Goal: Task Accomplishment & Management: Use online tool/utility

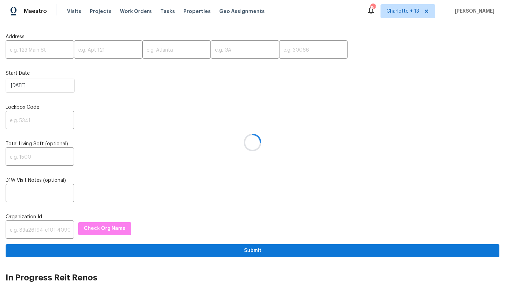
click at [26, 48] on div at bounding box center [252, 142] width 505 height 285
click at [26, 52] on div at bounding box center [252, 142] width 505 height 285
click at [39, 52] on input "text" at bounding box center [40, 50] width 68 height 16
paste input "710 NW 176th Ter, Miami, FL 33169"
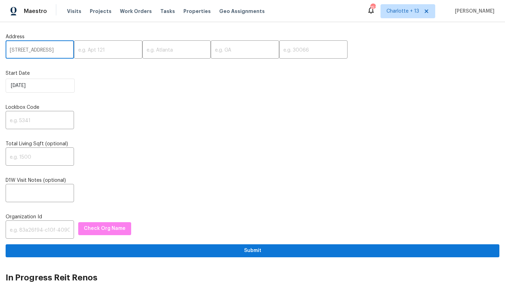
click at [56, 53] on input "710 NW 176th Ter, Miami, FL 33169" at bounding box center [40, 50] width 68 height 16
type input "710 NW 176th Ter, Miami, FL"
click at [279, 54] on input "text" at bounding box center [313, 50] width 68 height 16
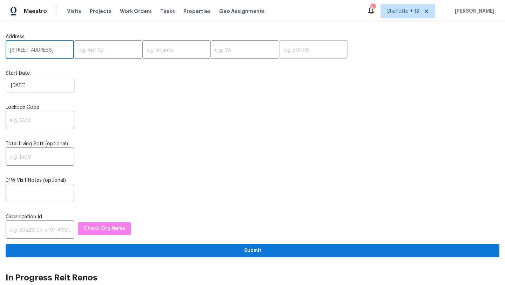
scroll to position [0, 0]
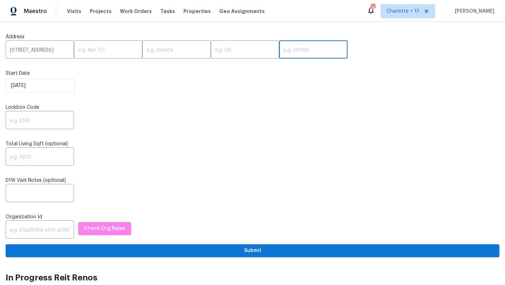
paste input "33169"
type input "33169"
click at [56, 49] on input "710 NW 176th Ter, Miami, FL" at bounding box center [40, 50] width 68 height 16
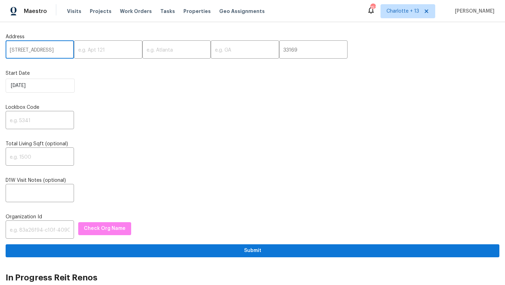
click at [56, 49] on input "710 NW 176th Ter, Miami, FL" at bounding box center [40, 50] width 68 height 16
type input "710 NW 176th Ter,, FL"
click at [152, 48] on input "text" at bounding box center [176, 50] width 68 height 16
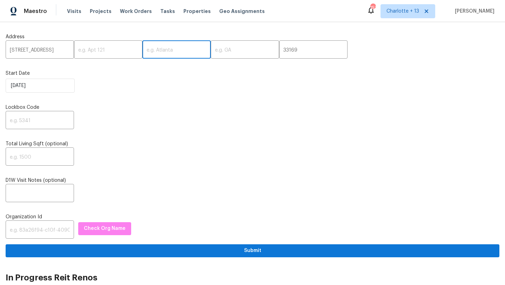
click at [152, 48] on input "text" at bounding box center [176, 50] width 68 height 16
paste input "Miami"
type input "Miami"
click at [220, 53] on input "text" at bounding box center [245, 50] width 68 height 16
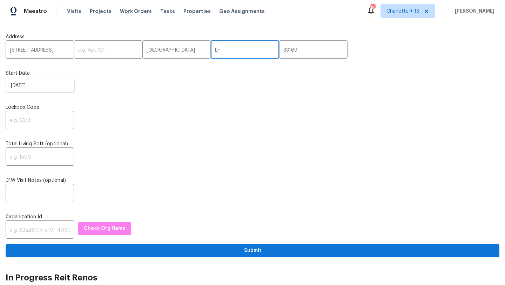
type input "L"
type input "FL"
click at [60, 49] on input "710 NW 176th Ter,, FL" at bounding box center [40, 50] width 68 height 16
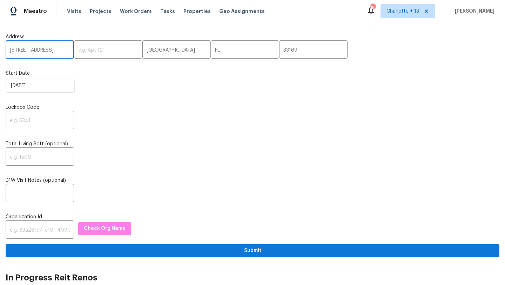
type input "710 NW 176th Ter"
click at [28, 119] on input "text" at bounding box center [40, 121] width 68 height 16
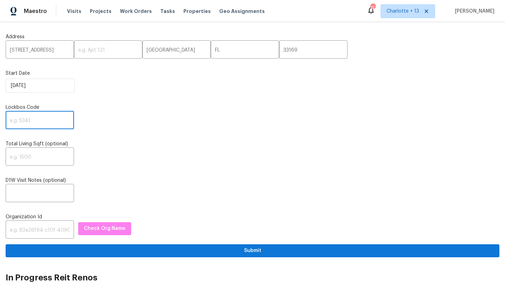
paste input "3498"
type input "3498"
click at [19, 229] on input "text" at bounding box center [40, 230] width 68 height 16
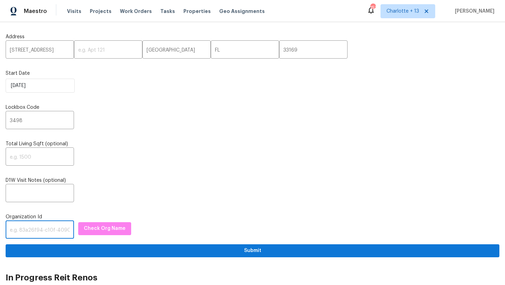
paste input "1349d153-b359-4f9b-b4dd-758ff939cc37"
type input "1349d153-b359-4f9b-b4dd-758ff939cc37"
click at [91, 230] on span "Check Org Name" at bounding box center [105, 228] width 42 height 9
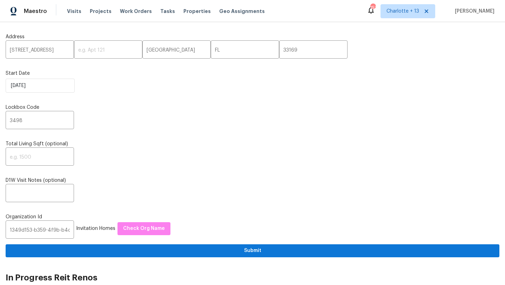
click at [219, 243] on div "Address 710 NW 176th Ter ​ ​ Miami ​ FL ​ 33169 ​ Start Date 9/19/2025 Lockbox …" at bounding box center [253, 142] width 494 height 229
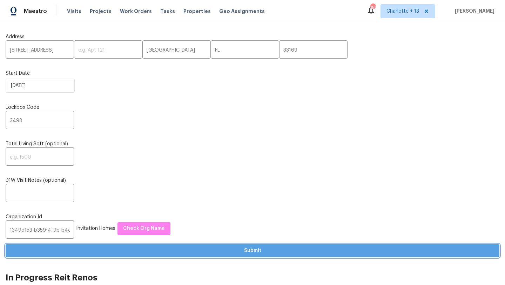
click at [221, 252] on span "Submit" at bounding box center [252, 250] width 482 height 9
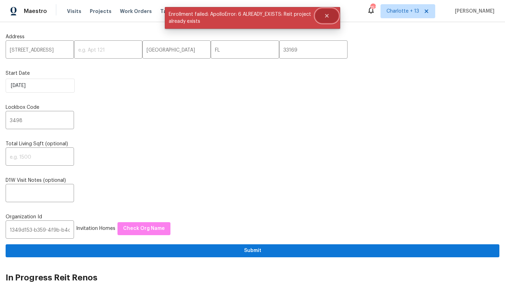
click at [330, 16] on button "Close" at bounding box center [326, 16] width 23 height 14
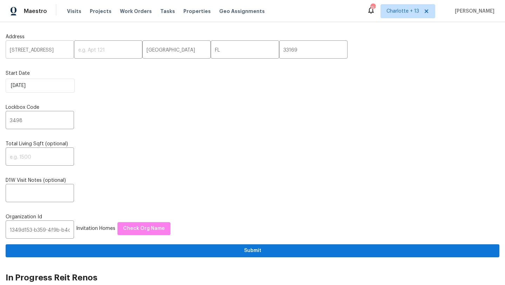
click at [52, 47] on input "710 NW 176th Ter" at bounding box center [40, 50] width 68 height 16
paste input "19996 SW 130th Ave, Miami, FL 33177"
click at [58, 51] on input "19996 SW 130th Ave, Miami, FL 33177" at bounding box center [40, 50] width 68 height 16
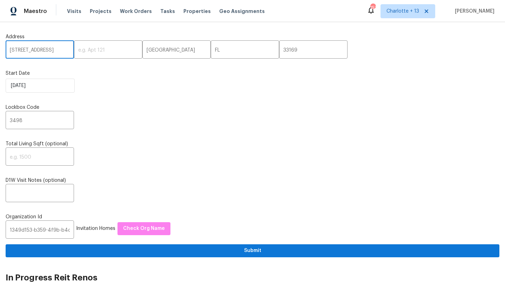
scroll to position [0, 17]
type input "19996 SW 130th Ave, Miami, FL"
click at [279, 53] on input "33169" at bounding box center [313, 50] width 68 height 16
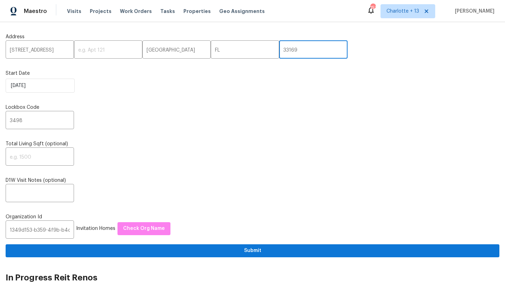
click at [279, 53] on input "33169" at bounding box center [313, 50] width 68 height 16
paste input "77"
type input "33177"
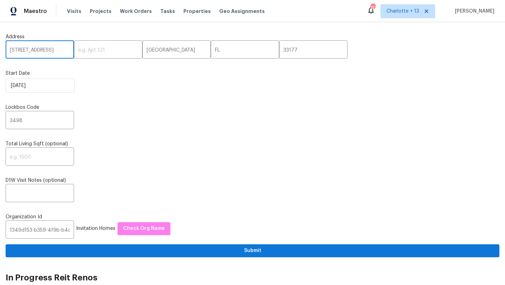
click at [59, 50] on input "19996 SW 130th Ave, Miami, FL" at bounding box center [40, 50] width 68 height 16
type input "19996 SW 130th Ave"
click at [27, 121] on input "3498" at bounding box center [40, 121] width 68 height 16
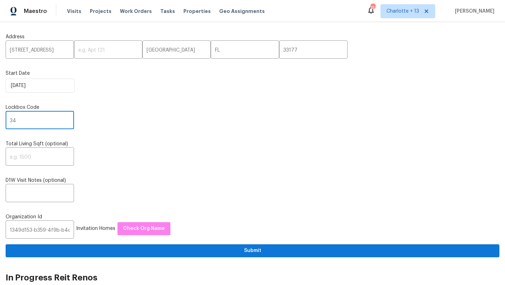
type input "3"
click at [32, 123] on input "text" at bounding box center [40, 121] width 68 height 16
paste input "8976"
type input "8976"
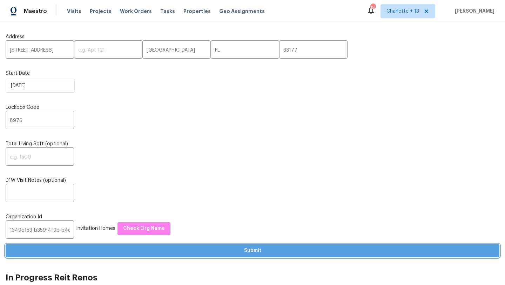
click at [120, 251] on span "Submit" at bounding box center [252, 250] width 482 height 9
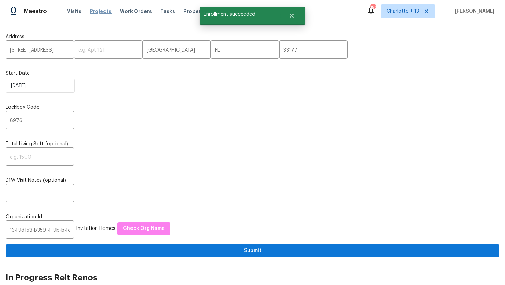
click at [96, 13] on span "Projects" at bounding box center [101, 11] width 22 height 7
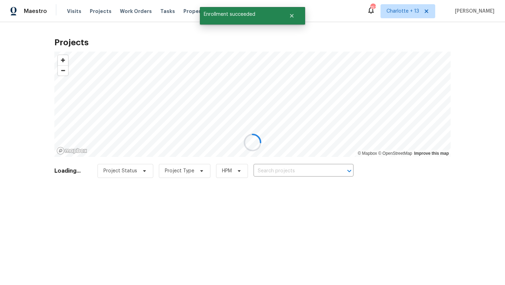
click at [417, 11] on div at bounding box center [252, 142] width 505 height 285
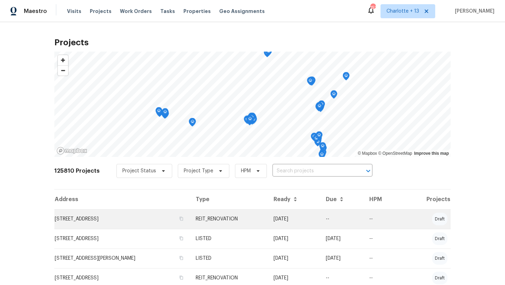
click at [127, 219] on td "19996 SW 130th Ave, Miami, FL 33177" at bounding box center [122, 219] width 136 height 20
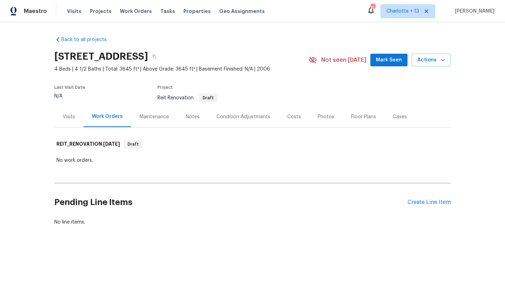
click at [66, 114] on div "Visits" at bounding box center [69, 116] width 12 height 7
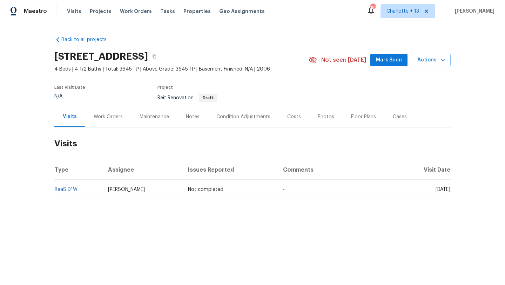
click at [97, 119] on div "Work Orders" at bounding box center [108, 116] width 29 height 7
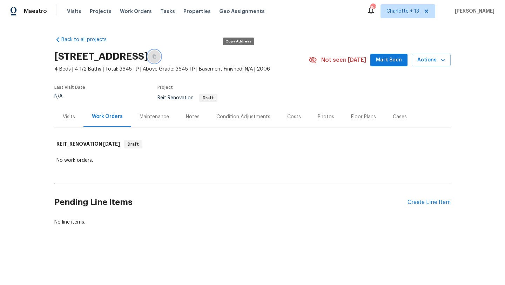
click at [156, 58] on icon "button" at bounding box center [154, 56] width 4 height 4
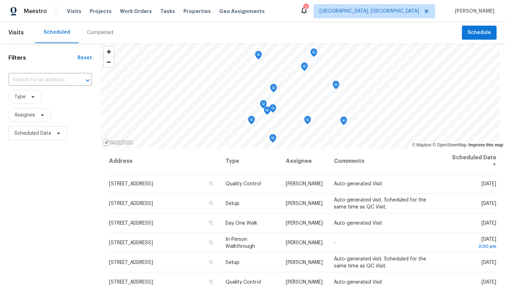
click at [62, 87] on div "Filters Reset ​ Type Assignee Scheduled Date" at bounding box center [50, 209] width 100 height 333
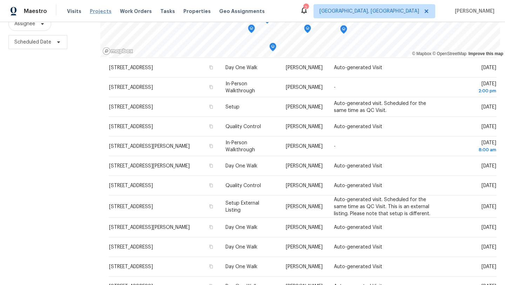
click at [99, 11] on span "Projects" at bounding box center [101, 11] width 22 height 7
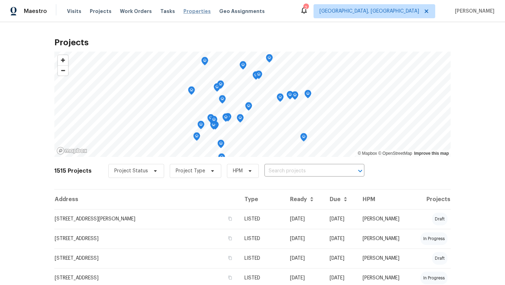
click at [186, 8] on span "Properties" at bounding box center [196, 11] width 27 height 7
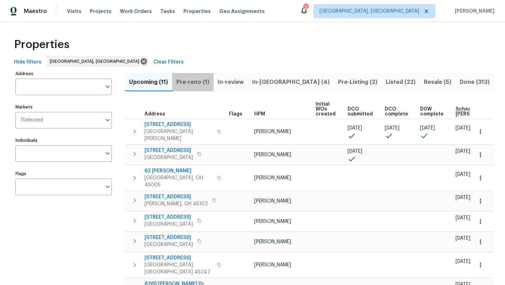
click at [189, 80] on span "Pre-reno (1)" at bounding box center [192, 82] width 33 height 10
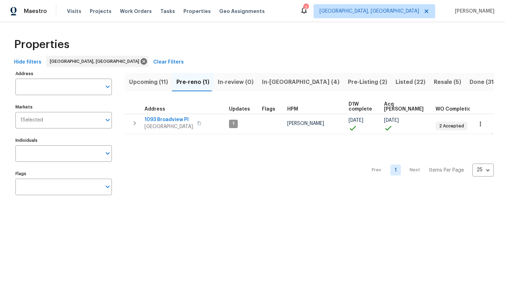
click at [271, 83] on span "In-reno (4)" at bounding box center [300, 82] width 77 height 10
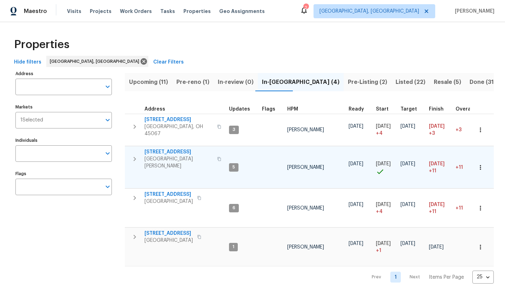
scroll to position [3, 0]
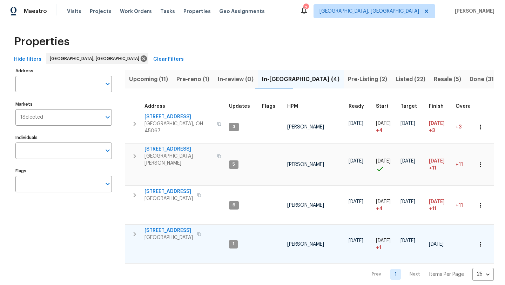
click at [174, 227] on span "3364 Amberway Ct # 45" at bounding box center [168, 230] width 48 height 7
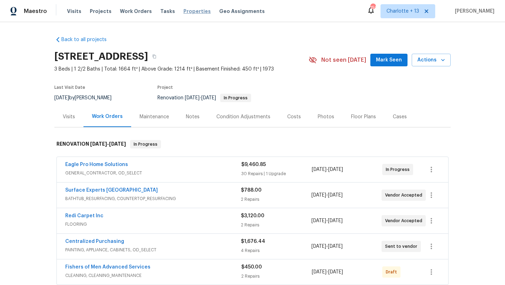
click at [192, 11] on span "Properties" at bounding box center [196, 11] width 27 height 7
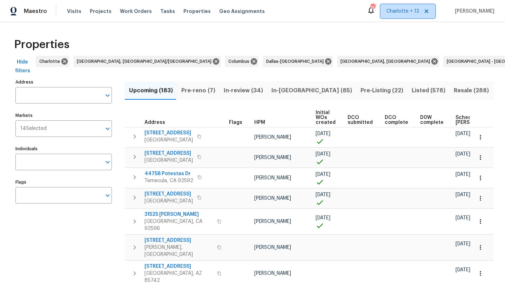
click at [419, 9] on span "Charlotte + 13" at bounding box center [402, 11] width 33 height 7
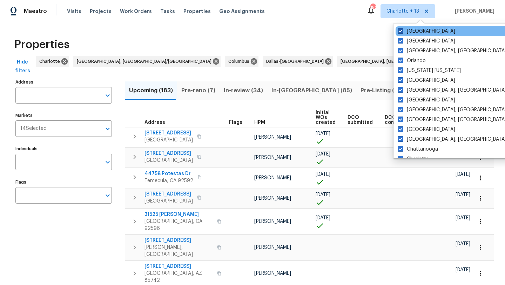
click at [412, 33] on label "Tucson" at bounding box center [427, 31] width 58 height 7
click at [402, 32] on input "Tucson" at bounding box center [400, 30] width 5 height 5
checkbox input "false"
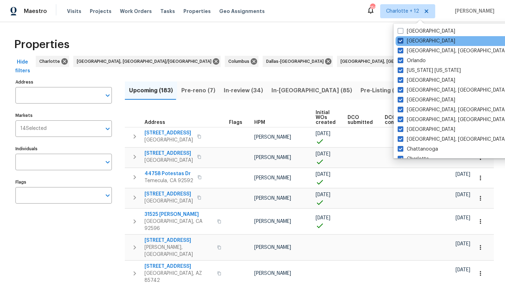
click at [411, 42] on label "Riverside" at bounding box center [427, 41] width 58 height 7
click at [402, 42] on input "Riverside" at bounding box center [400, 40] width 5 height 5
checkbox input "false"
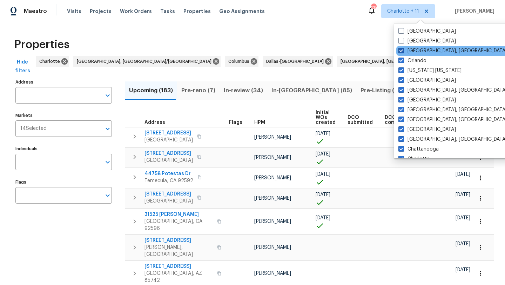
click at [412, 49] on label "Richmond, VA" at bounding box center [452, 50] width 109 height 7
click at [403, 49] on input "Richmond, VA" at bounding box center [400, 49] width 5 height 5
checkbox input "false"
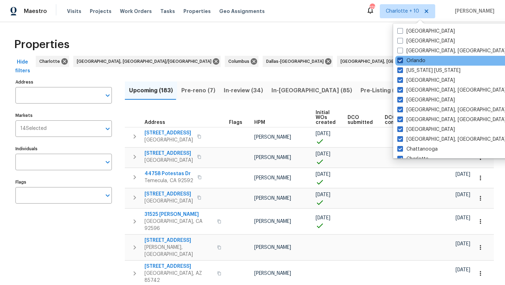
click at [410, 59] on label "Orlando" at bounding box center [411, 60] width 28 height 7
click at [402, 59] on input "Orlando" at bounding box center [399, 59] width 5 height 5
checkbox input "false"
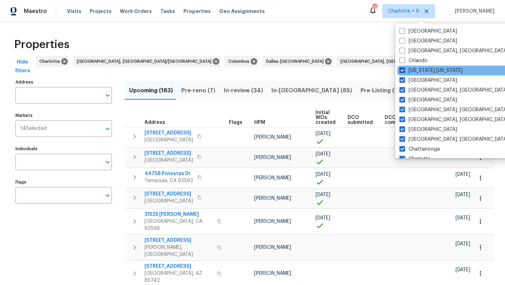
click at [411, 70] on label "New York New Jersey" at bounding box center [430, 70] width 63 height 7
click at [404, 70] on input "New York New Jersey" at bounding box center [401, 69] width 5 height 5
checkbox input "false"
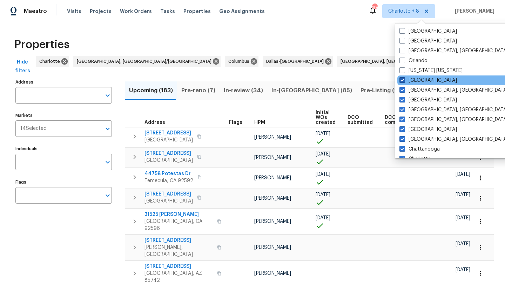
click at [412, 80] on label "Minneapolis" at bounding box center [428, 80] width 58 height 7
click at [404, 80] on input "Minneapolis" at bounding box center [401, 79] width 5 height 5
checkbox input "false"
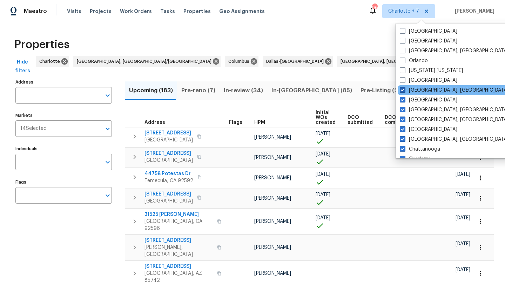
click at [413, 91] on label "Miami, FL" at bounding box center [454, 90] width 109 height 7
click at [404, 91] on input "Miami, FL" at bounding box center [402, 89] width 5 height 5
checkbox input "false"
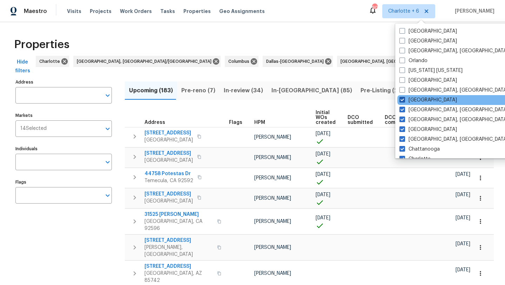
click at [414, 99] on label "Los Angeles" at bounding box center [428, 99] width 58 height 7
click at [404, 99] on input "Los Angeles" at bounding box center [401, 98] width 5 height 5
checkbox input "false"
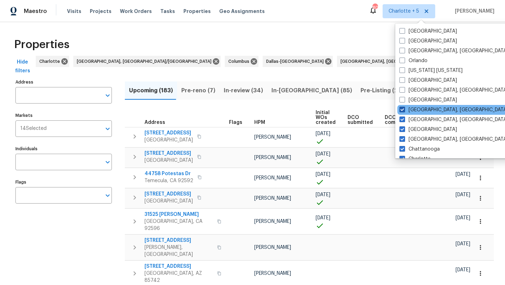
click at [414, 107] on label "Knoxville, TN" at bounding box center [453, 109] width 109 height 7
click at [404, 107] on input "Knoxville, TN" at bounding box center [401, 108] width 5 height 5
checkbox input "false"
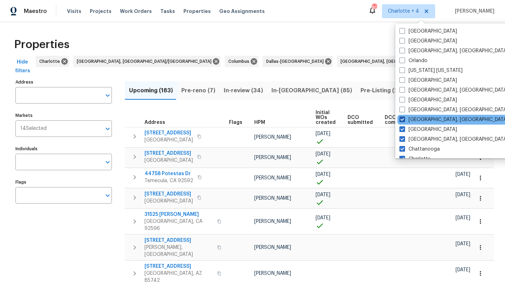
click at [414, 116] on label "Detroit, MI" at bounding box center [453, 119] width 109 height 7
click at [404, 116] on input "Detroit, MI" at bounding box center [401, 118] width 5 height 5
checkbox input "false"
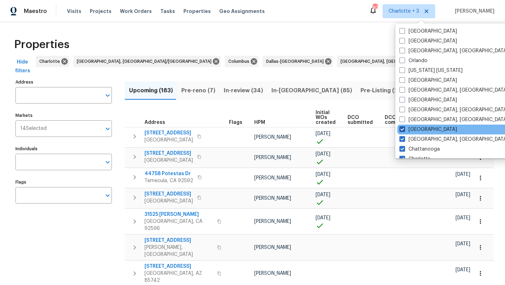
click at [417, 128] on label "Dallas" at bounding box center [428, 129] width 58 height 7
click at [404, 128] on input "Dallas" at bounding box center [401, 128] width 5 height 5
checkbox input "false"
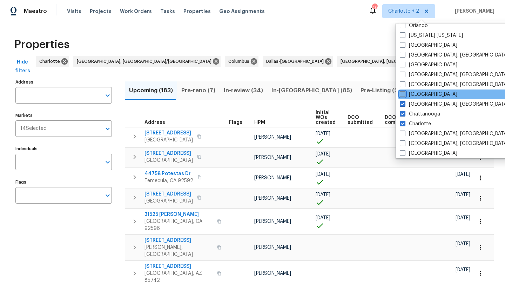
scroll to position [36, 0]
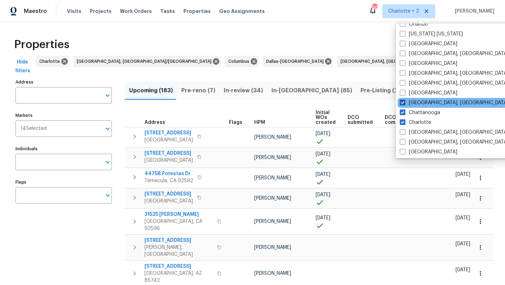
click at [416, 104] on label "Columbus, OH" at bounding box center [454, 102] width 109 height 7
click at [404, 104] on input "Columbus, OH" at bounding box center [402, 101] width 5 height 5
checkbox input "false"
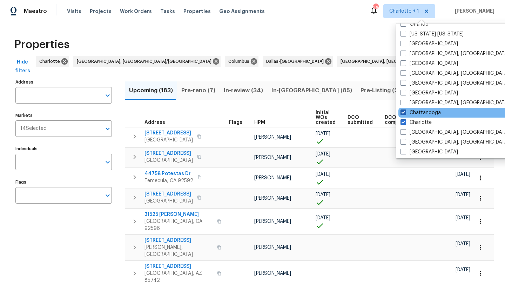
click at [415, 112] on label "Chattanooga" at bounding box center [420, 112] width 40 height 7
click at [405, 112] on input "Chattanooga" at bounding box center [402, 111] width 5 height 5
checkbox input "false"
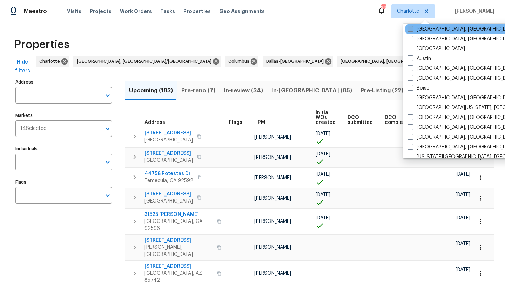
scroll to position [146, 0]
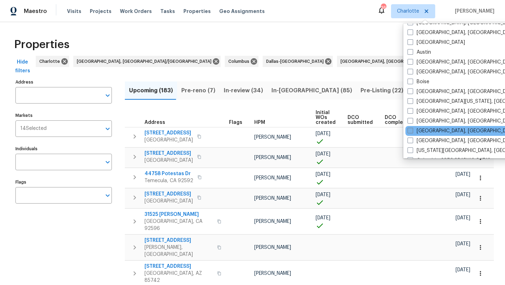
click at [419, 133] on label "[GEOGRAPHIC_DATA], [GEOGRAPHIC_DATA]" at bounding box center [461, 130] width 109 height 7
click at [412, 132] on input "[GEOGRAPHIC_DATA], [GEOGRAPHIC_DATA]" at bounding box center [409, 129] width 5 height 5
checkbox input "true"
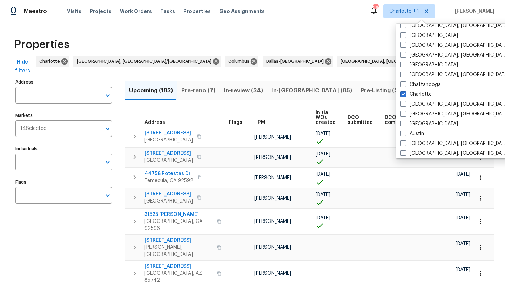
scroll to position [55, 0]
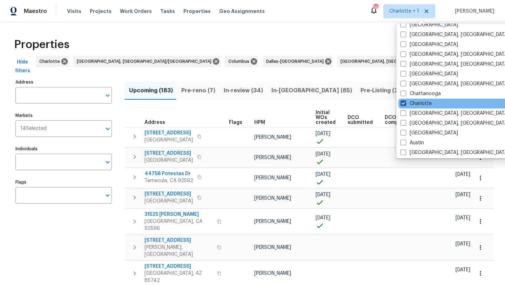
click at [411, 103] on label "Charlotte" at bounding box center [415, 103] width 31 height 7
click at [405, 103] on input "Charlotte" at bounding box center [402, 102] width 5 height 5
checkbox input "false"
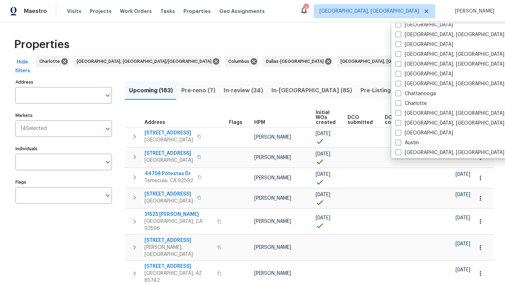
click at [361, 40] on div "Properties" at bounding box center [252, 44] width 482 height 22
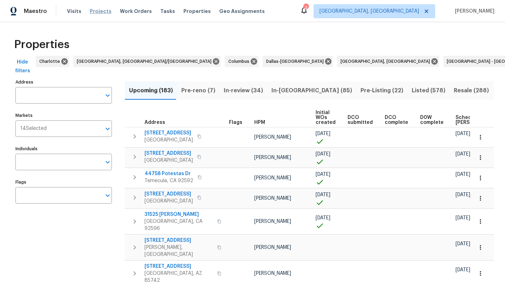
click at [103, 11] on span "Projects" at bounding box center [101, 11] width 22 height 7
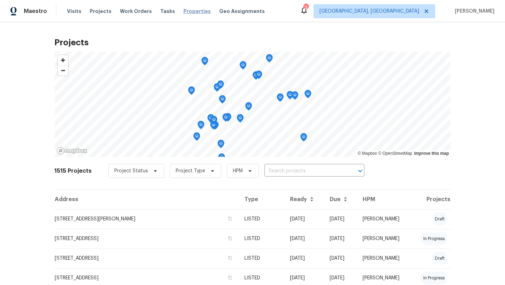
click at [193, 12] on span "Properties" at bounding box center [196, 11] width 27 height 7
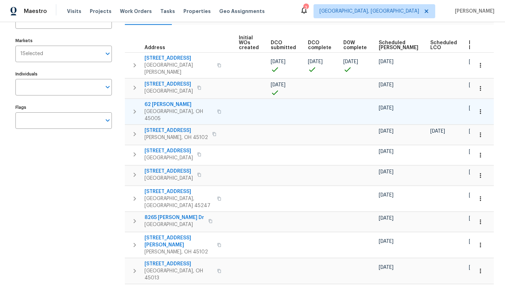
scroll to position [70, 0]
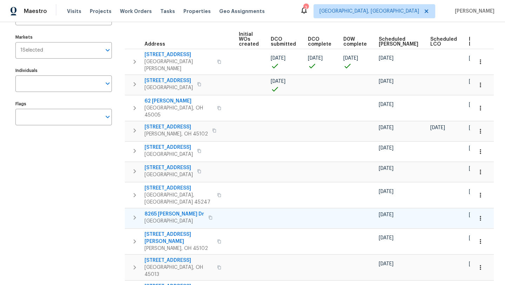
click at [168, 210] on span "8265 Haskell Dr" at bounding box center [174, 213] width 60 height 7
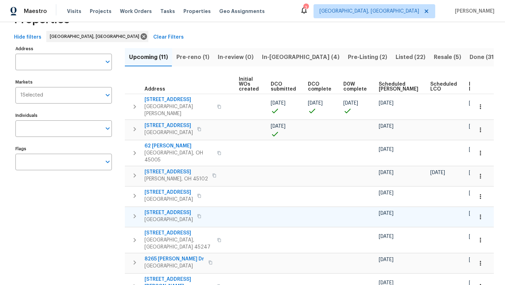
scroll to position [17, 0]
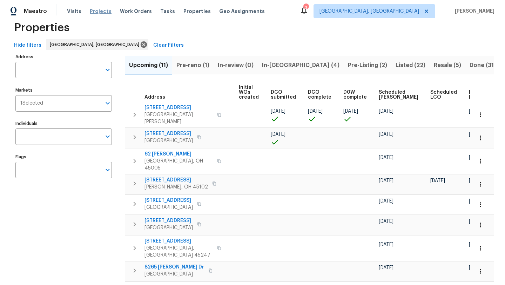
click at [99, 11] on span "Projects" at bounding box center [101, 11] width 22 height 7
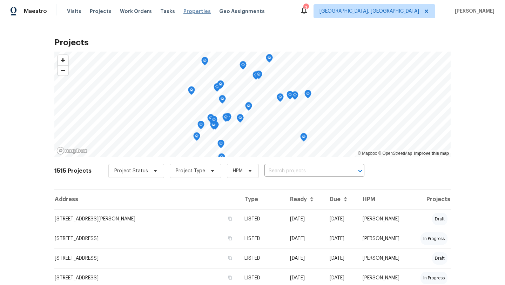
click at [191, 12] on span "Properties" at bounding box center [196, 11] width 27 height 7
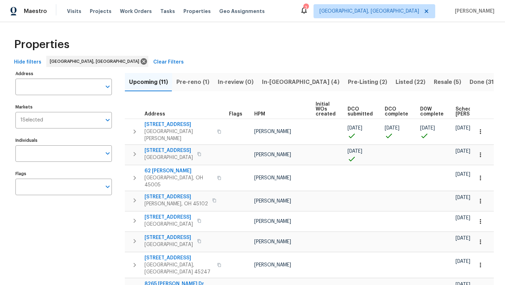
click at [396, 85] on span "Listed (22)" at bounding box center [411, 82] width 30 height 10
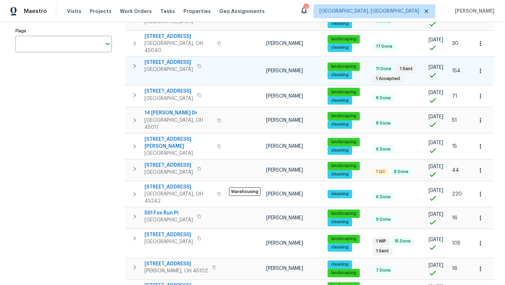
scroll to position [142, 0]
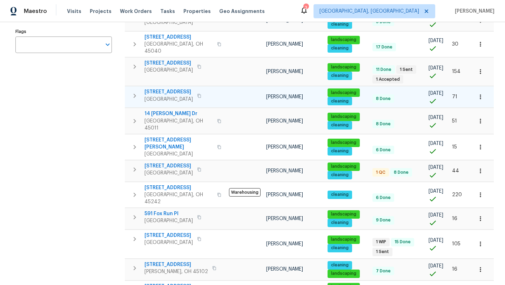
click at [170, 88] on span "3198 Sunnyhollow Ln" at bounding box center [168, 91] width 48 height 7
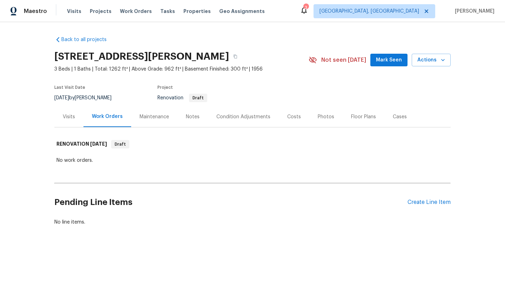
click at [67, 119] on div "Visits" at bounding box center [69, 116] width 12 height 7
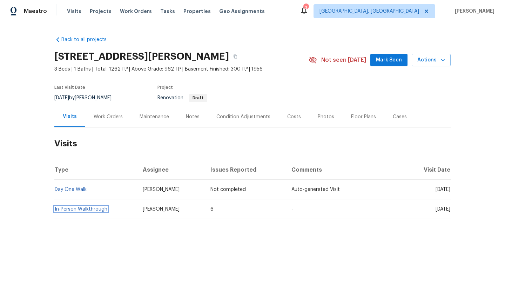
click at [72, 207] on link "In-Person Walkthrough" at bounding box center [81, 209] width 53 height 5
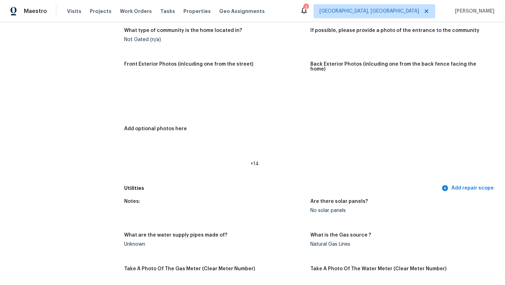
scroll to position [290, 0]
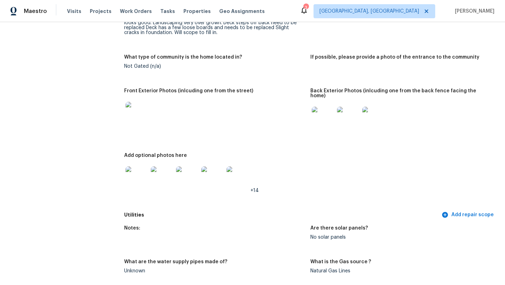
click at [135, 115] on img at bounding box center [137, 113] width 22 height 22
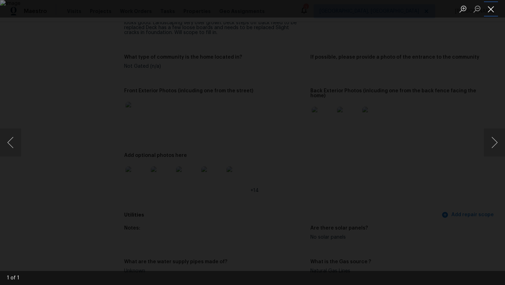
click at [493, 9] on button "Close lightbox" at bounding box center [491, 9] width 14 height 12
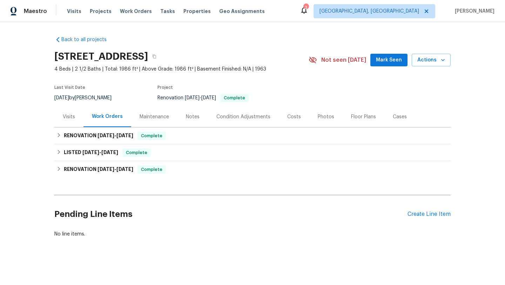
click at [328, 113] on div "Photos" at bounding box center [326, 116] width 16 height 7
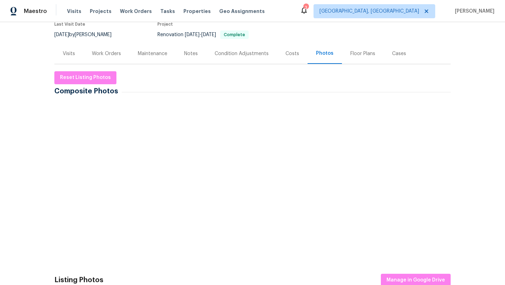
scroll to position [92, 0]
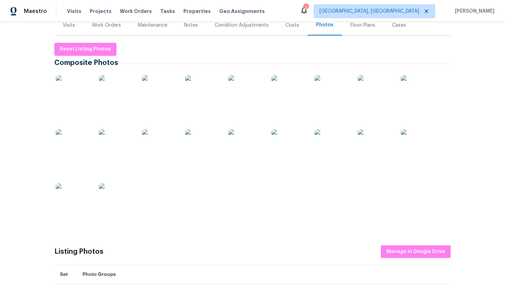
click at [82, 95] on img at bounding box center [73, 92] width 35 height 35
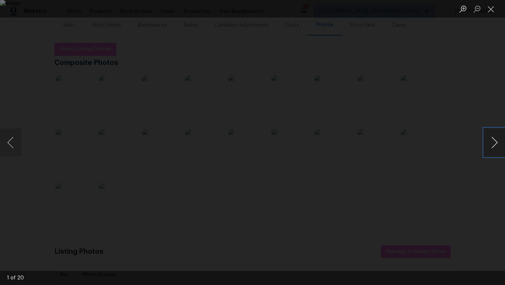
click at [491, 144] on button "Next image" at bounding box center [494, 142] width 21 height 28
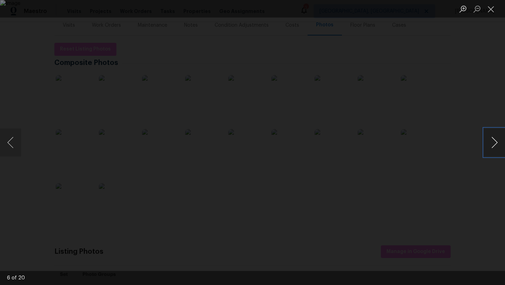
click at [491, 144] on button "Next image" at bounding box center [494, 142] width 21 height 28
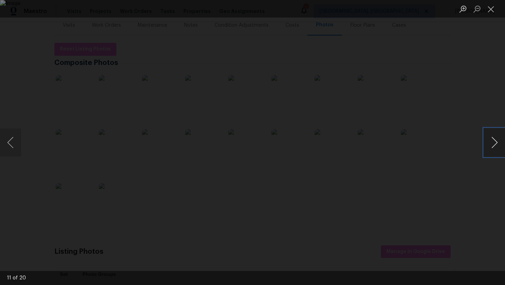
click at [491, 144] on button "Next image" at bounding box center [494, 142] width 21 height 28
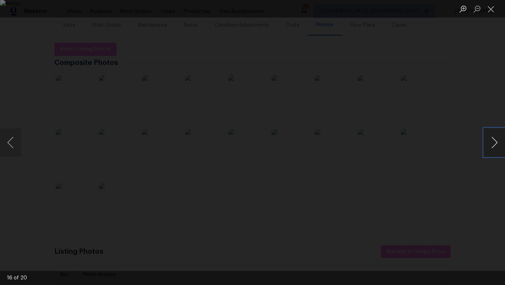
click at [491, 144] on button "Next image" at bounding box center [494, 142] width 21 height 28
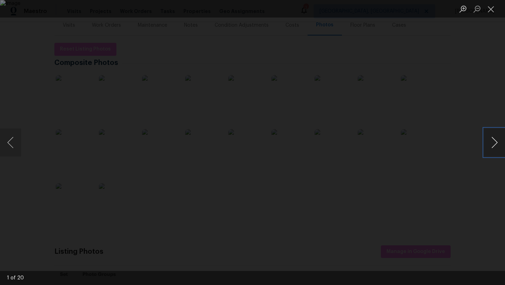
click at [491, 144] on button "Next image" at bounding box center [494, 142] width 21 height 28
click at [11, 142] on button "Previous image" at bounding box center [10, 142] width 21 height 28
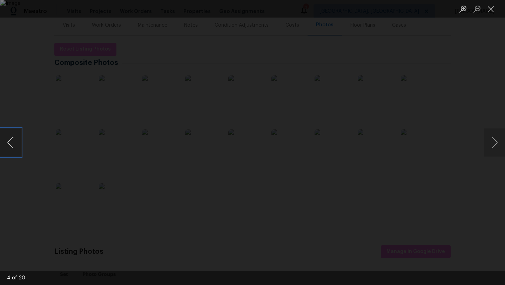
click at [11, 142] on button "Previous image" at bounding box center [10, 142] width 21 height 28
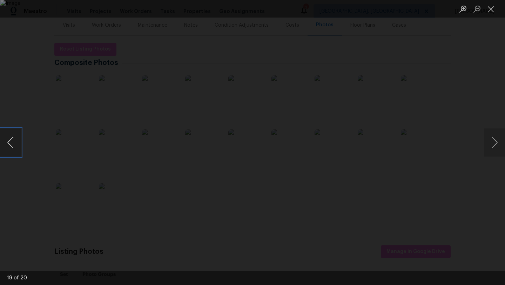
click at [11, 142] on button "Previous image" at bounding box center [10, 142] width 21 height 28
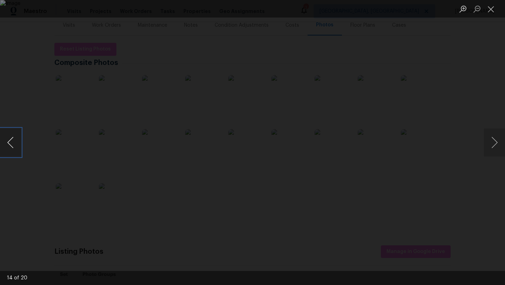
click at [11, 142] on button "Previous image" at bounding box center [10, 142] width 21 height 28
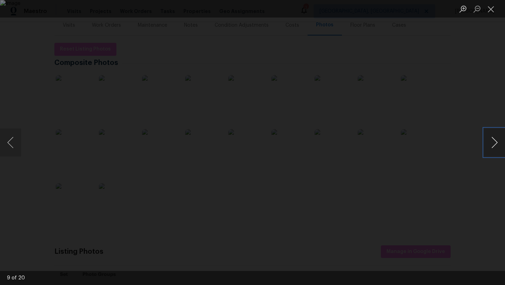
click at [496, 142] on button "Next image" at bounding box center [494, 142] width 21 height 28
click at [11, 145] on button "Previous image" at bounding box center [10, 142] width 21 height 28
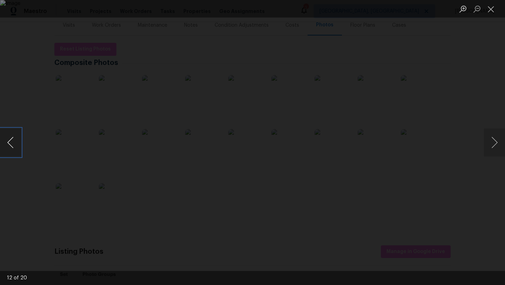
click at [11, 145] on button "Previous image" at bounding box center [10, 142] width 21 height 28
click at [11, 146] on button "Previous image" at bounding box center [10, 142] width 21 height 28
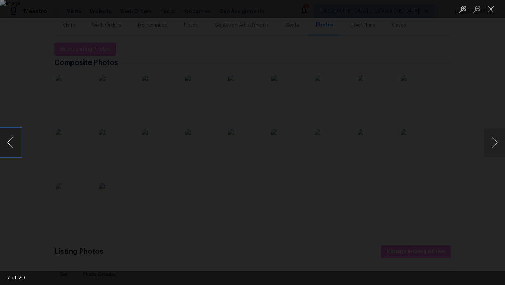
click at [11, 146] on button "Previous image" at bounding box center [10, 142] width 21 height 28
click at [10, 146] on button "Previous image" at bounding box center [10, 142] width 21 height 28
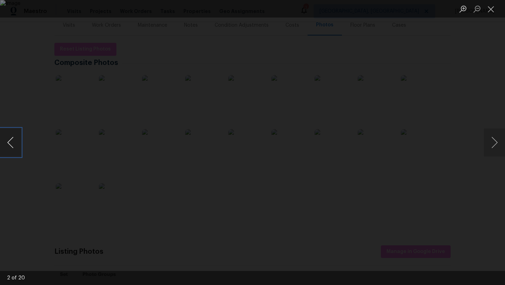
click at [10, 146] on button "Previous image" at bounding box center [10, 142] width 21 height 28
click at [488, 8] on button "Close lightbox" at bounding box center [491, 9] width 14 height 12
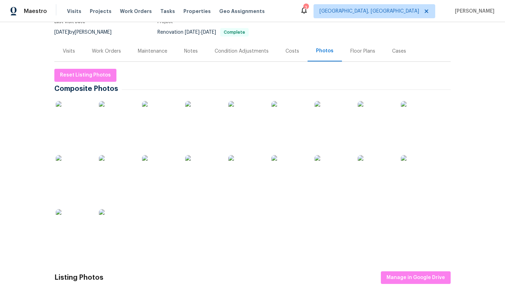
scroll to position [56, 0]
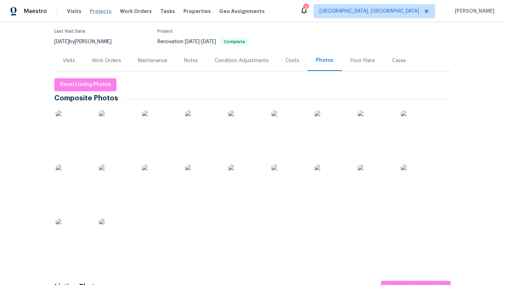
click at [104, 9] on span "Projects" at bounding box center [101, 11] width 22 height 7
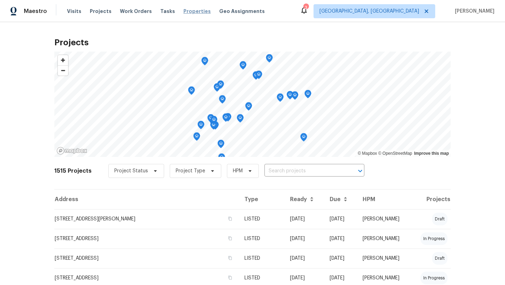
click at [185, 10] on span "Properties" at bounding box center [196, 11] width 27 height 7
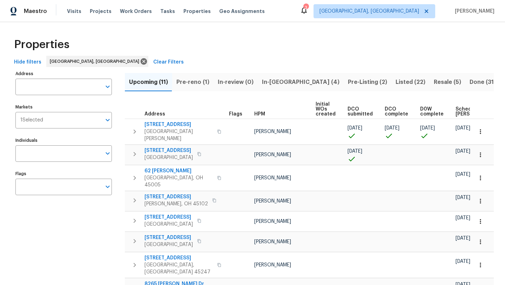
click at [266, 82] on span "In-reno (4)" at bounding box center [300, 82] width 77 height 10
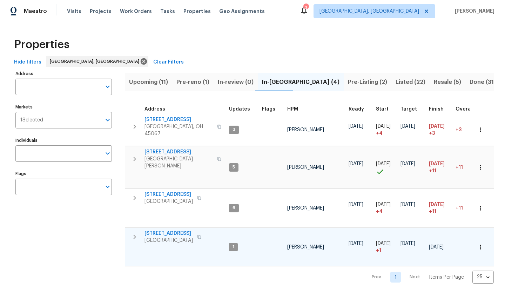
click at [158, 230] on span "3364 Amberway Ct # 45" at bounding box center [168, 233] width 48 height 7
click at [308, 12] on icon at bounding box center [304, 10] width 8 height 8
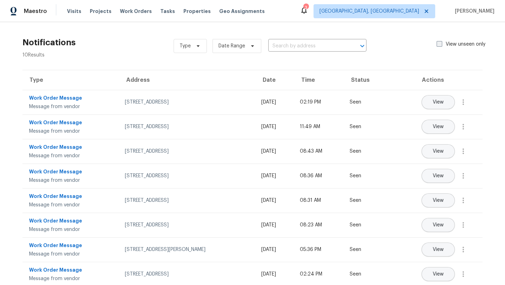
click at [455, 47] on label "View unseen only" at bounding box center [465, 44] width 57 height 7
click at [441, 45] on input "View unseen only" at bounding box center [439, 43] width 5 height 5
checkbox input "true"
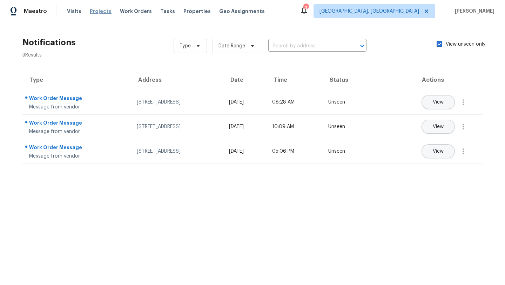
click at [99, 11] on span "Projects" at bounding box center [101, 11] width 22 height 7
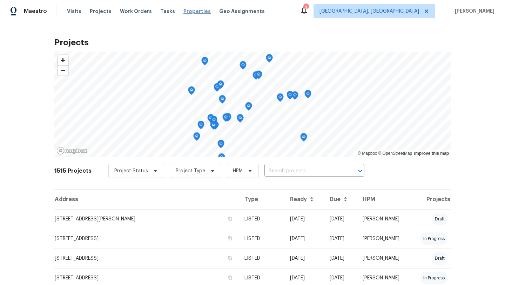
click at [183, 11] on span "Properties" at bounding box center [196, 11] width 27 height 7
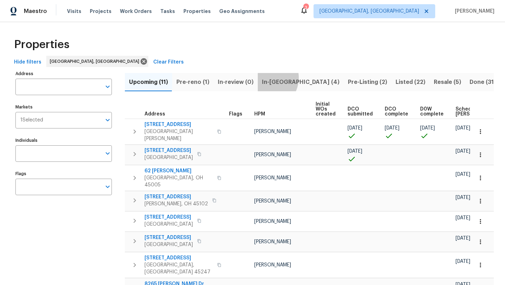
click at [263, 77] on span "In-reno (4)" at bounding box center [300, 82] width 77 height 10
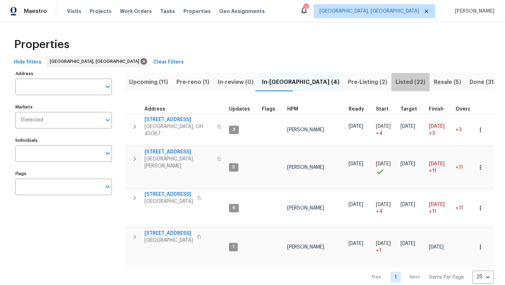
click at [396, 82] on span "Listed (22)" at bounding box center [411, 82] width 30 height 10
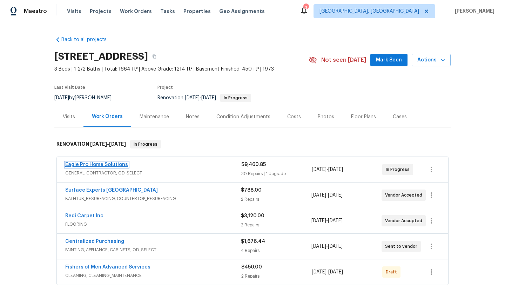
click at [103, 163] on link "Eagle Pro Home Solutions" at bounding box center [96, 164] width 63 height 5
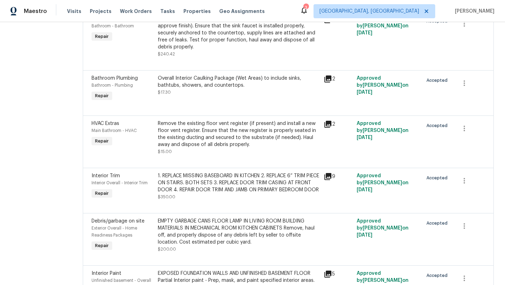
scroll to position [1302, 0]
click at [308, 10] on div "3" at bounding box center [305, 7] width 5 height 7
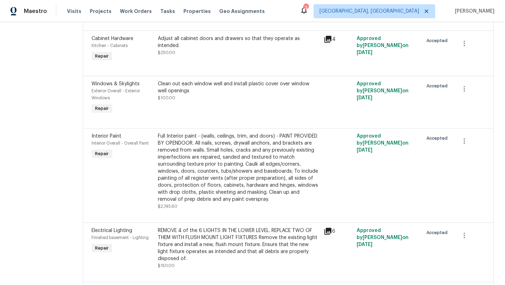
scroll to position [608, 0]
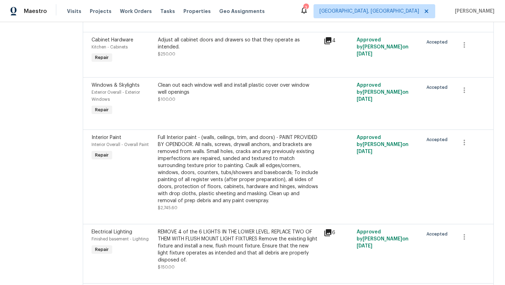
click at [210, 173] on div "Full Interior paint - (walls, ceilings, trim, and doors) - PAINT PROVIDED BY OP…" at bounding box center [239, 169] width 162 height 70
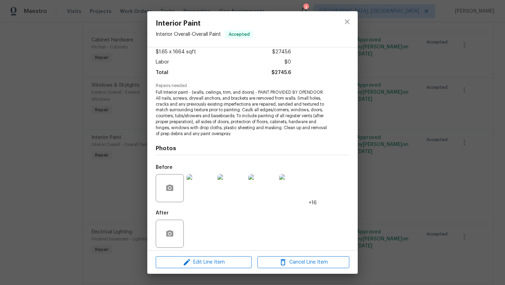
scroll to position [44, 0]
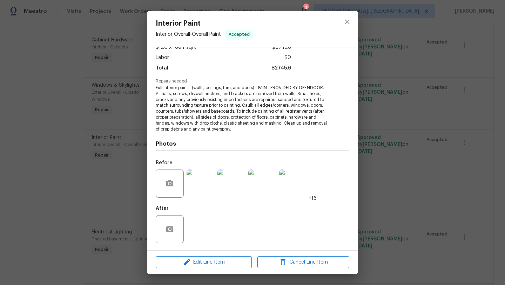
click at [202, 176] on img at bounding box center [201, 183] width 28 height 28
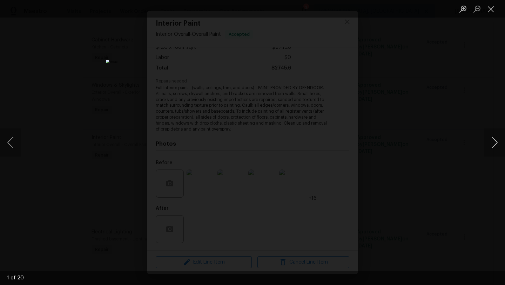
click at [493, 141] on button "Next image" at bounding box center [494, 142] width 21 height 28
click at [11, 149] on button "Previous image" at bounding box center [10, 142] width 21 height 28
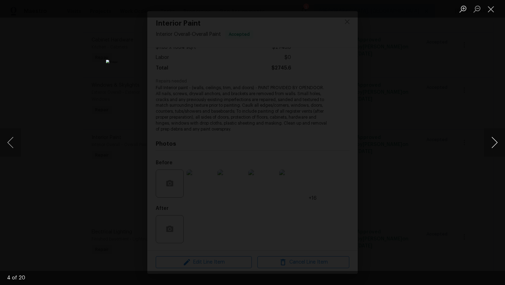
click at [494, 144] on button "Next image" at bounding box center [494, 142] width 21 height 28
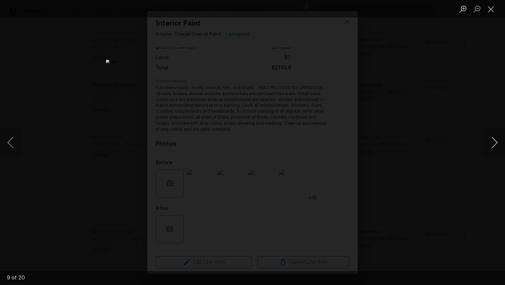
click at [494, 144] on button "Next image" at bounding box center [494, 142] width 21 height 28
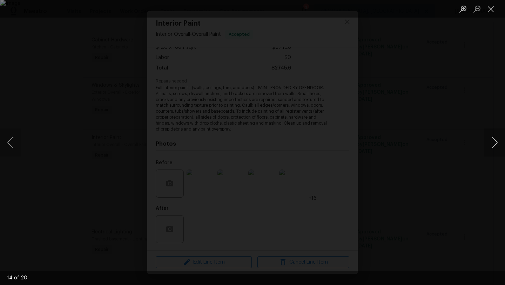
click at [494, 144] on button "Next image" at bounding box center [494, 142] width 21 height 28
click at [494, 145] on button "Next image" at bounding box center [494, 142] width 21 height 28
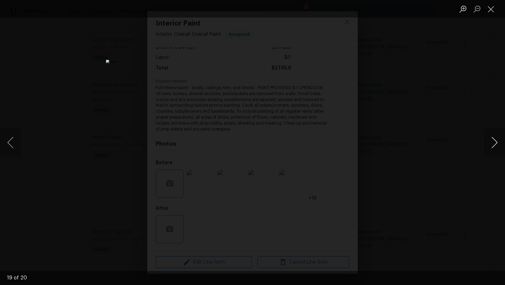
click at [494, 145] on button "Next image" at bounding box center [494, 142] width 21 height 28
click at [489, 7] on button "Close lightbox" at bounding box center [491, 9] width 14 height 12
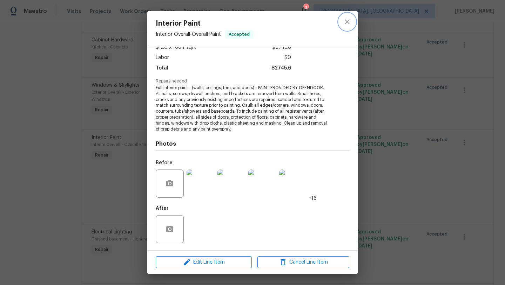
click at [346, 23] on icon "close" at bounding box center [347, 22] width 8 height 8
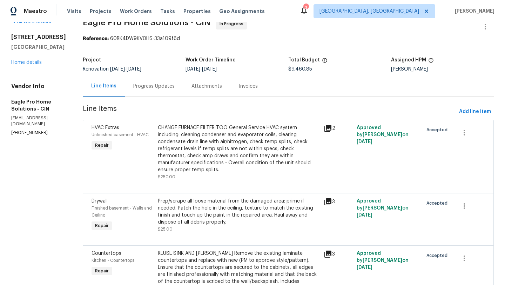
scroll to position [0, 0]
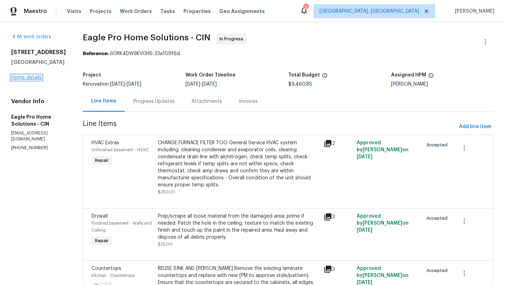
click at [26, 76] on link "Home details" at bounding box center [26, 77] width 31 height 5
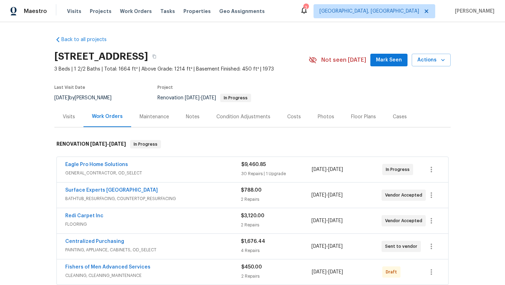
click at [107, 187] on span "Surface Experts East Cincinnati" at bounding box center [111, 190] width 93 height 7
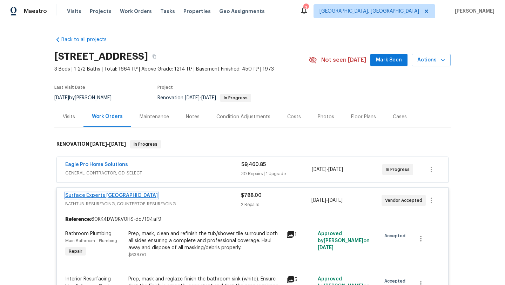
click at [105, 194] on link "Surface Experts East Cincinnati" at bounding box center [111, 195] width 93 height 5
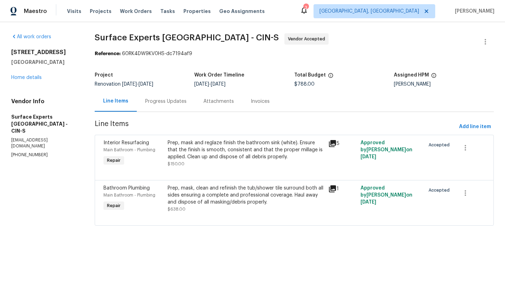
click at [334, 144] on icon at bounding box center [332, 143] width 8 height 8
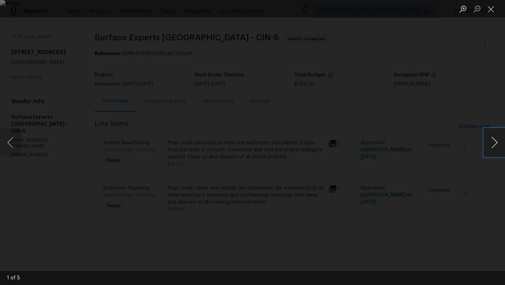
click at [495, 147] on button "Next image" at bounding box center [494, 142] width 21 height 28
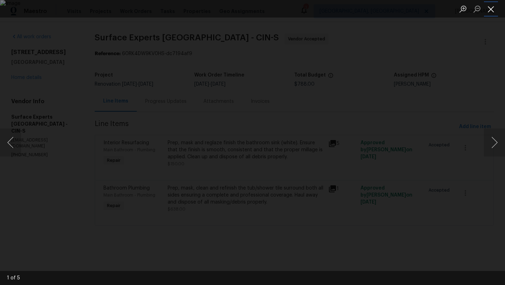
click at [489, 7] on button "Close lightbox" at bounding box center [491, 9] width 14 height 12
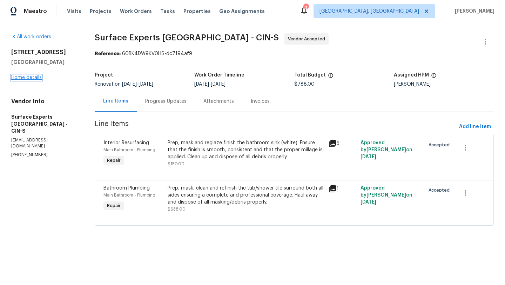
click at [32, 77] on link "Home details" at bounding box center [26, 77] width 31 height 5
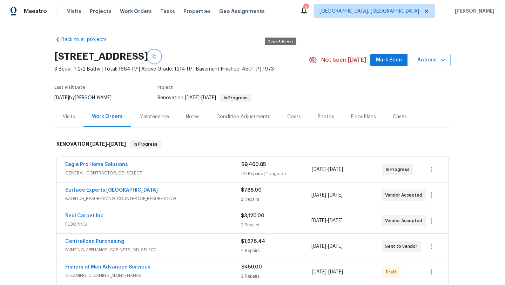
click at [156, 57] on icon "button" at bounding box center [154, 56] width 4 height 4
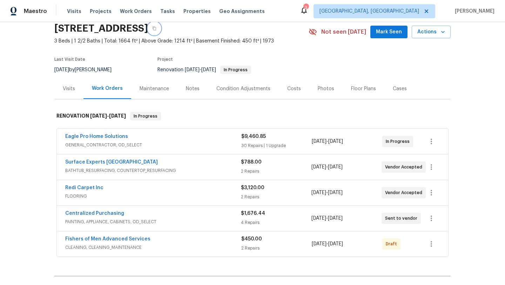
scroll to position [2, 0]
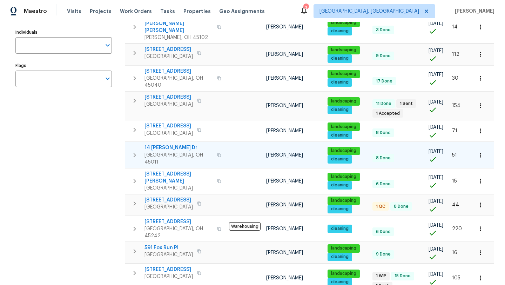
scroll to position [105, 0]
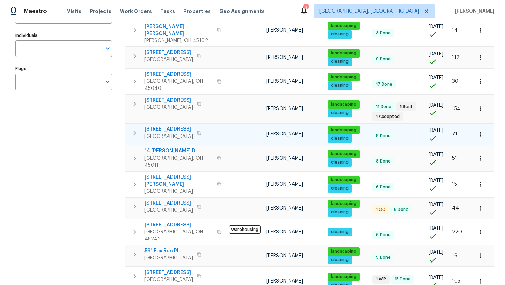
click at [173, 126] on span "[STREET_ADDRESS]" at bounding box center [168, 129] width 48 height 7
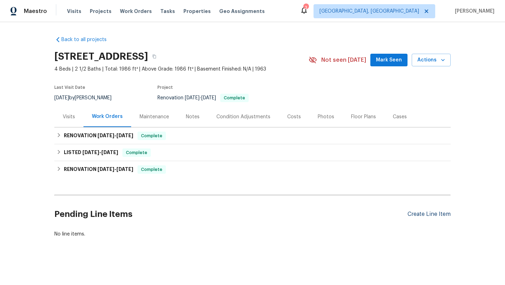
click at [434, 216] on div "Create Line Item" at bounding box center [428, 214] width 43 height 7
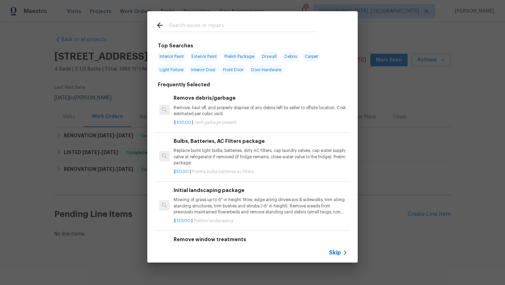
click at [200, 25] on input "text" at bounding box center [243, 26] width 149 height 11
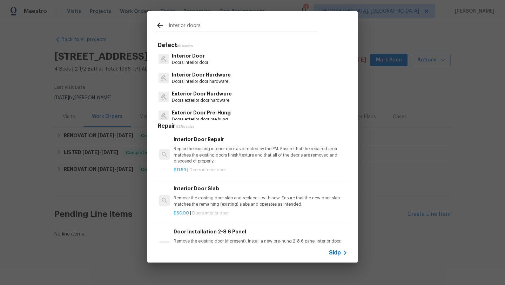
type input "interior doors"
click at [182, 57] on p "Interior Door" at bounding box center [190, 55] width 36 height 7
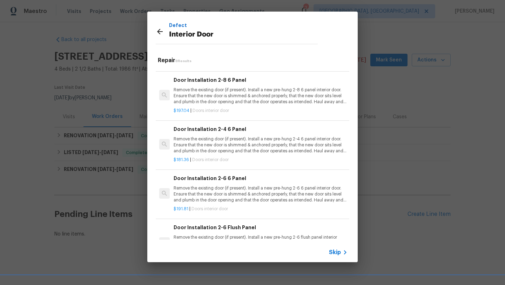
scroll to position [92, 0]
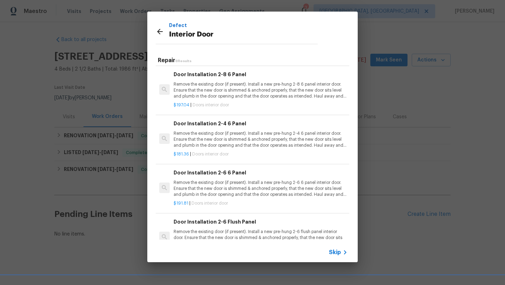
click at [233, 191] on p "Remove the existing door (if present). Install a new pre-hung 2-6 6 panel inter…" at bounding box center [261, 189] width 174 height 18
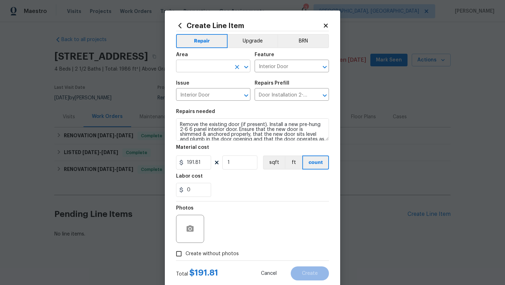
click at [198, 62] on input "text" at bounding box center [203, 66] width 55 height 11
type input "s"
click at [195, 82] on li "Bedroom" at bounding box center [213, 83] width 74 height 12
type input "Bedroom"
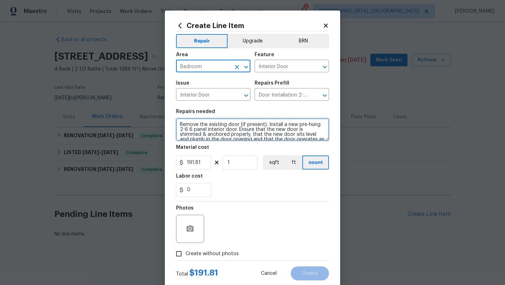
click at [180, 126] on textarea "Remove the existing door (if present). Install a new pre-hung 2-6 6 panel inter…" at bounding box center [252, 129] width 153 height 22
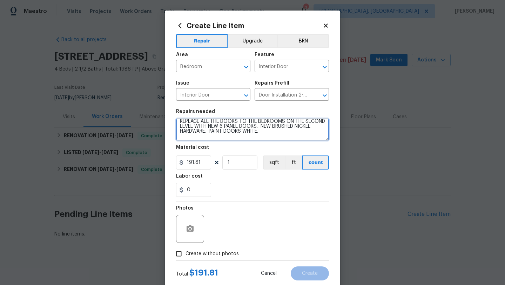
scroll to position [0, 0]
click at [285, 124] on textarea "REPLACE ALL THE DOORS TO THE BEDROOMS ON THE SECOND LEVEL WITH NEW 6 PANEL DOOR…" at bounding box center [252, 129] width 153 height 22
click at [217, 129] on textarea "REPLACE ALL THE DOORS TO THE BEDROOMS ON THE SECOND LEVEL WITH NEW 6 PANEL DOOR…" at bounding box center [252, 129] width 153 height 22
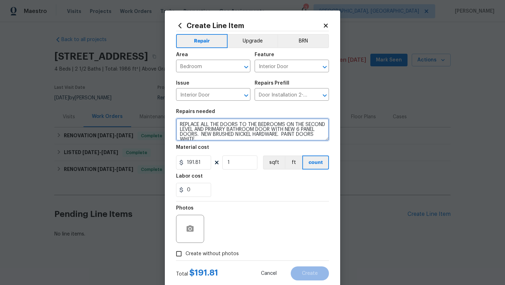
type textarea "REPLACE ALL THE DOORS TO THE BEDROOMS ON THE SECOND LEVEL AND PRIMARY BATHROOM …"
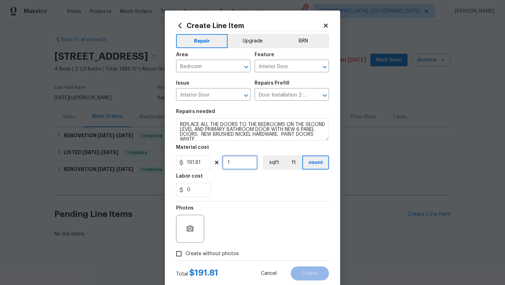
click at [235, 163] on input "1" at bounding box center [239, 162] width 35 height 14
type input "5"
click at [216, 253] on span "Create without photos" at bounding box center [211, 253] width 53 height 7
click at [185, 253] on input "Create without photos" at bounding box center [178, 253] width 13 height 13
checkbox input "true"
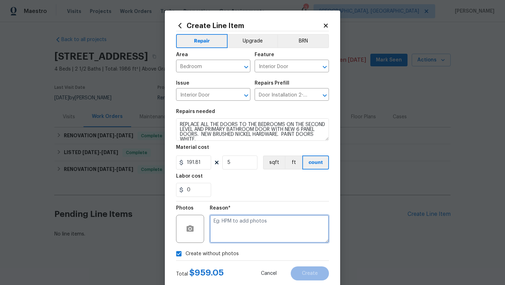
click at [254, 236] on textarea at bounding box center [269, 229] width 119 height 28
type textarea "LATER"
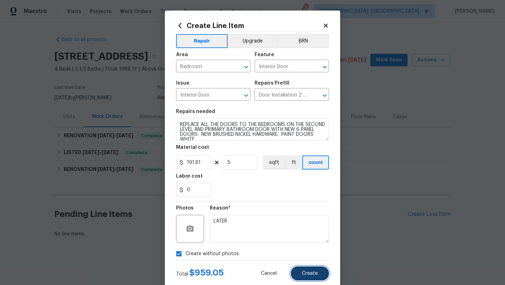
click at [311, 269] on button "Create" at bounding box center [310, 273] width 38 height 14
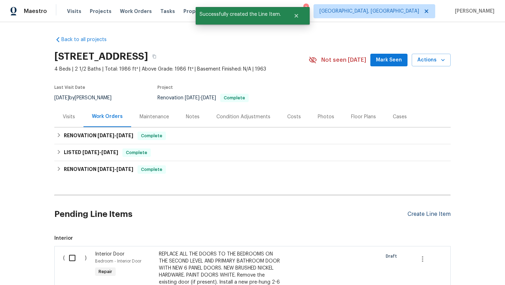
click at [418, 215] on div "Create Line Item" at bounding box center [428, 214] width 43 height 7
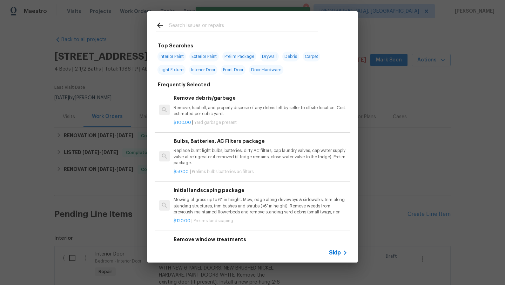
click at [208, 26] on input "text" at bounding box center [243, 26] width 149 height 11
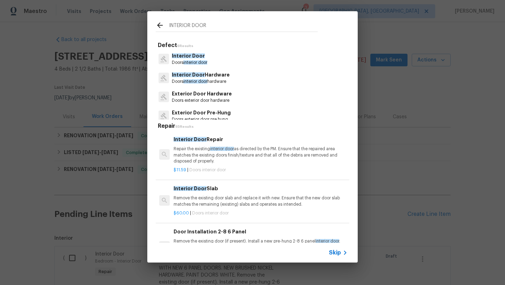
type input "INTERIOR DOOR"
click at [191, 58] on span "Interior Door" at bounding box center [188, 55] width 33 height 5
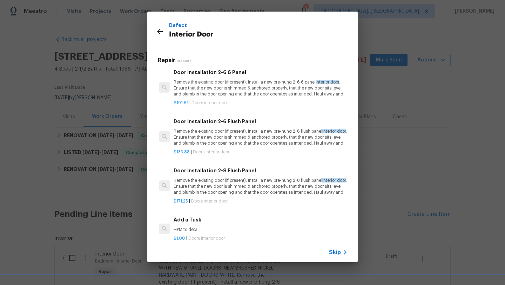
scroll to position [200, 0]
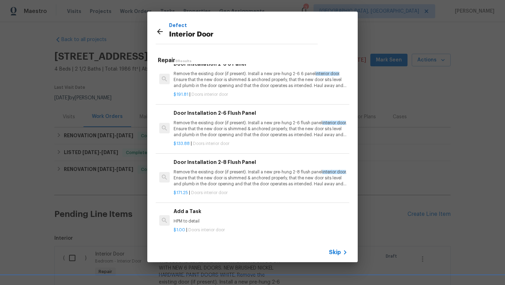
click at [234, 134] on p "Remove the existing door (if present). Install a new pre-hung 2-6 flush panel i…" at bounding box center [261, 129] width 174 height 18
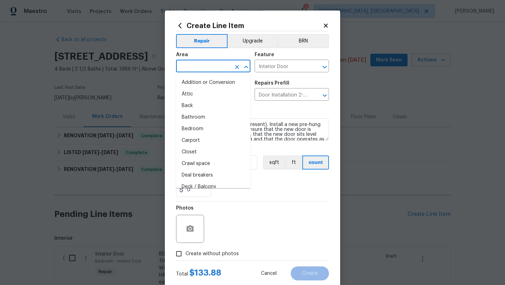
click at [200, 67] on input "text" at bounding box center [203, 66] width 55 height 11
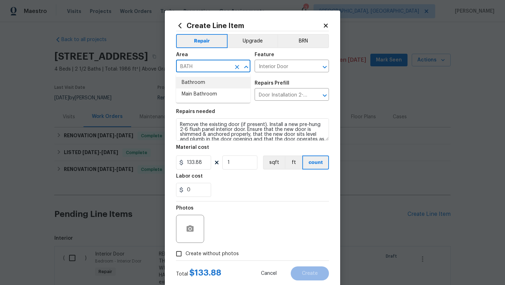
click at [201, 81] on li "Bathroom" at bounding box center [213, 83] width 74 height 12
type input "Bathroom"
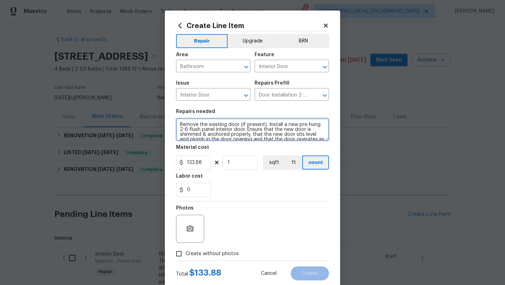
click at [179, 122] on textarea "Remove the existing door (if present). Install a new pre-hung 2-6 flush panel i…" at bounding box center [252, 129] width 153 height 22
type textarea "REPLACE THE POCKET DOOR TO THE HALL BATHROOM WITH NEW. REUSE HARDWARE. PAINT WH…"
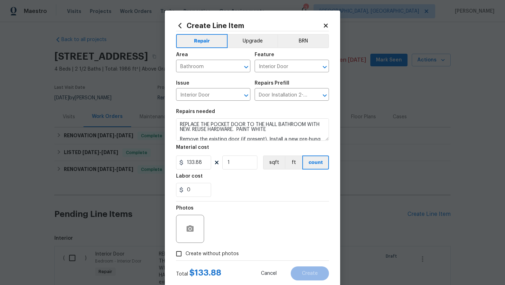
click at [197, 258] on label "Create without photos" at bounding box center [205, 253] width 67 height 13
click at [185, 258] on input "Create without photos" at bounding box center [178, 253] width 13 height 13
checkbox input "true"
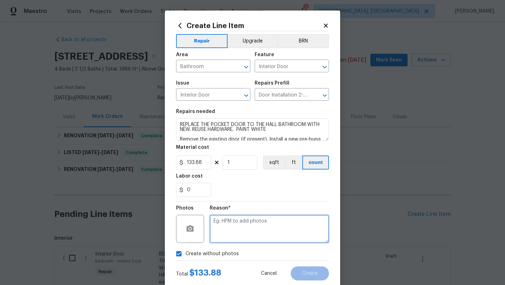
click at [216, 237] on textarea at bounding box center [269, 229] width 119 height 28
type textarea "LATER"
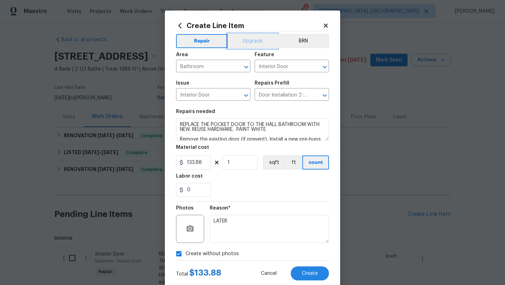
click at [243, 40] on button "Upgrade" at bounding box center [253, 41] width 50 height 14
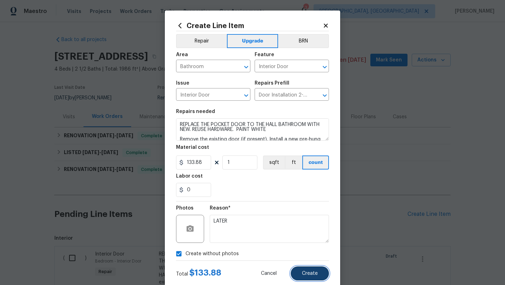
click at [313, 275] on span "Create" at bounding box center [310, 273] width 16 height 5
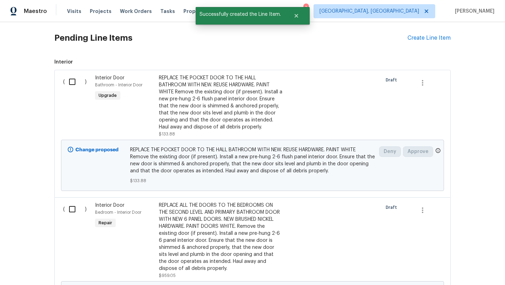
scroll to position [177, 0]
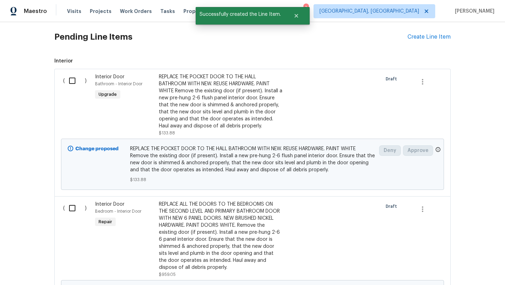
click at [219, 228] on div "REPLACE ALL THE DOORS TO THE BEDROOMS ON THE SECOND LEVEL AND PRIMARY BATHROOM …" at bounding box center [220, 236] width 123 height 70
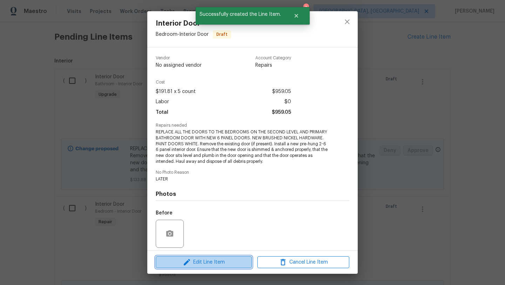
click at [207, 261] on span "Edit Line Item" at bounding box center [204, 262] width 92 height 9
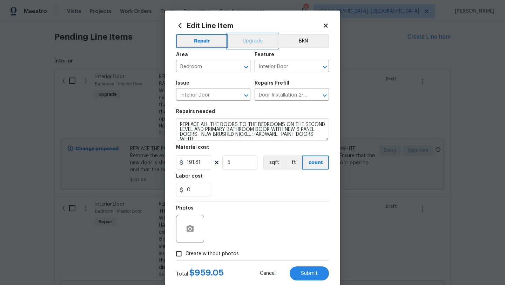
click at [248, 46] on button "Upgrade" at bounding box center [253, 41] width 50 height 14
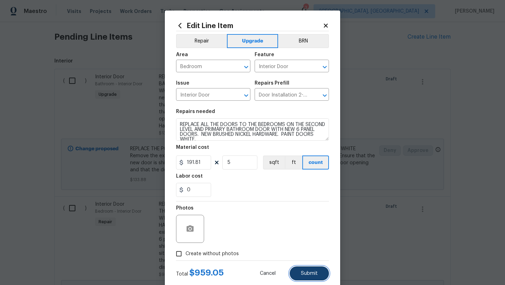
click at [306, 273] on span "Submit" at bounding box center [309, 273] width 17 height 5
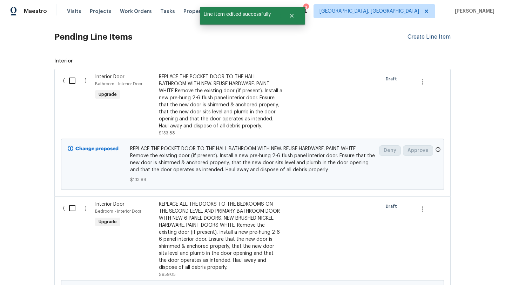
click at [431, 36] on div "Create Line Item" at bounding box center [428, 37] width 43 height 7
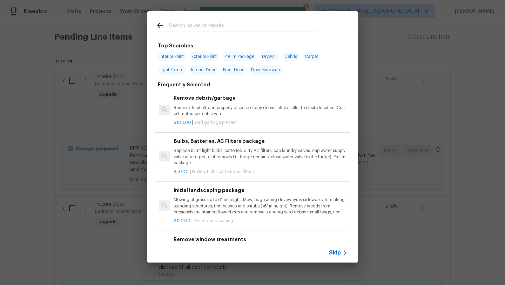
click at [188, 25] on input "text" at bounding box center [243, 26] width 149 height 11
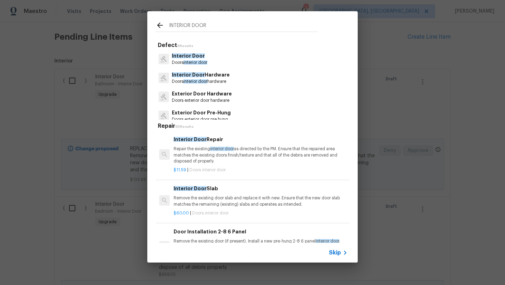
type input "INTERIOR DOOR"
click at [177, 58] on span "Interior Door" at bounding box center [188, 55] width 33 height 5
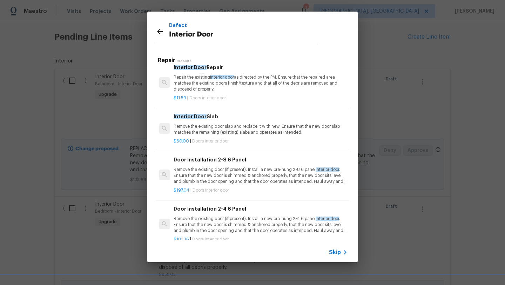
scroll to position [9, 0]
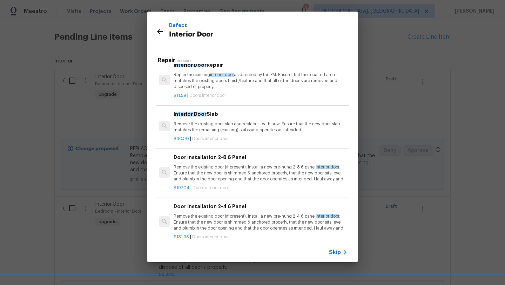
click at [230, 83] on p "Repair the existing interior door as directed by the PM. Ensure that the repair…" at bounding box center [261, 81] width 174 height 18
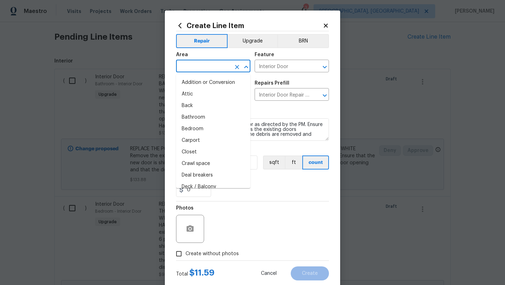
click at [191, 65] on input "text" at bounding box center [203, 66] width 55 height 11
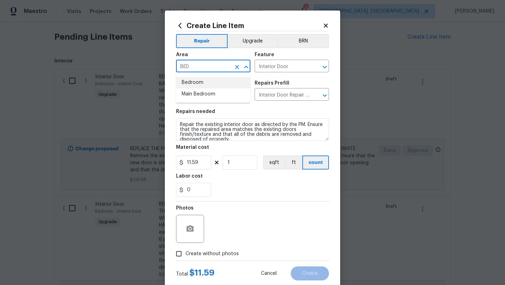
click at [188, 82] on li "Bedroom" at bounding box center [213, 83] width 74 height 12
type input "Bedroom"
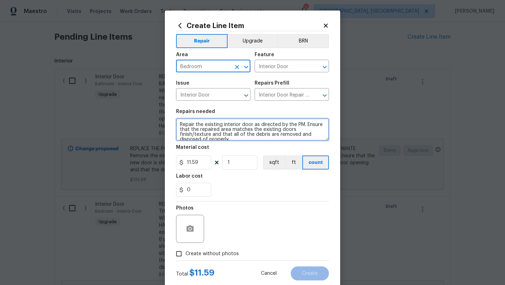
click at [179, 125] on textarea "Repair the existing interior door as directed by the PM. Ensure that the repair…" at bounding box center [252, 129] width 153 height 22
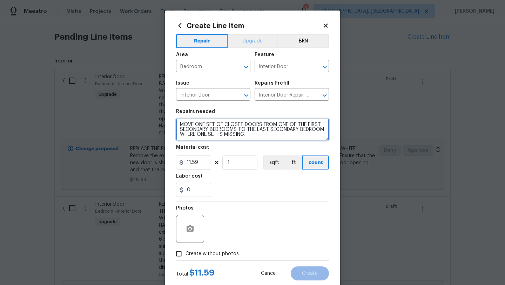
type textarea "MOVE ONE SET OF CLOSET DOORS FROM ONE OF THE FIRST SECONDARY BEDROOMS TO THE LA…"
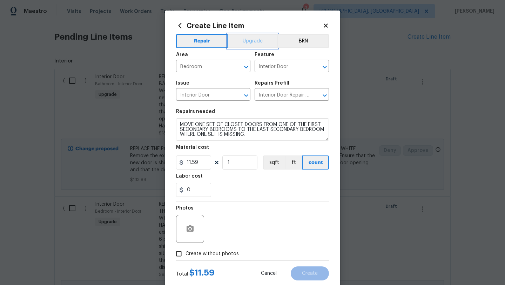
click at [252, 46] on button "Upgrade" at bounding box center [253, 41] width 50 height 14
click at [207, 256] on span "Create without photos" at bounding box center [211, 253] width 53 height 7
click at [185, 256] on input "Create without photos" at bounding box center [178, 253] width 13 height 13
checkbox input "true"
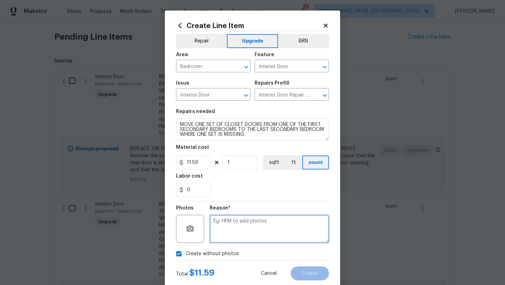
click at [239, 228] on textarea at bounding box center [269, 229] width 119 height 28
type textarea "LATER"
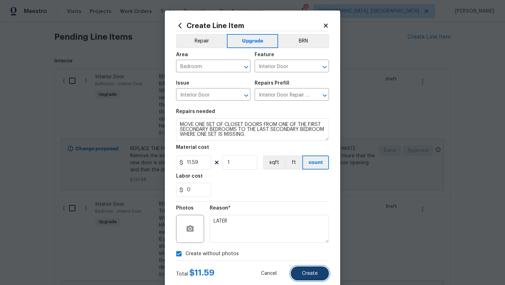
click at [312, 276] on span "Create" at bounding box center [310, 273] width 16 height 5
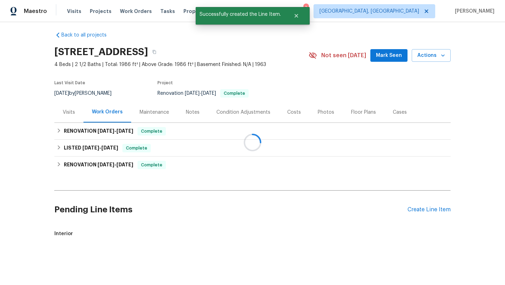
scroll to position [177, 0]
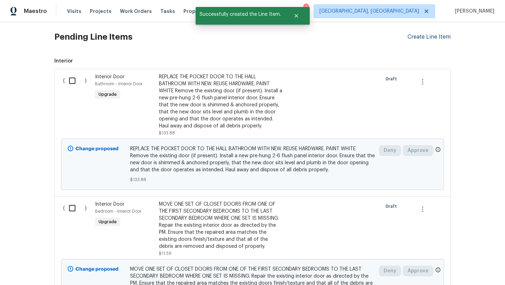
click at [427, 39] on div "Create Line Item" at bounding box center [428, 37] width 43 height 7
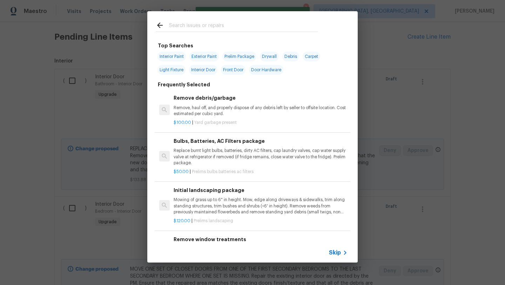
click at [221, 29] on input "text" at bounding box center [243, 26] width 149 height 11
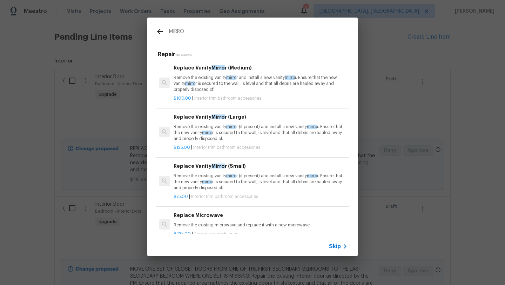
type input "MIRRO"
click at [229, 137] on p "Remove the existing vanity mirro r (if present) and install a new vanity mirro …" at bounding box center [261, 133] width 174 height 18
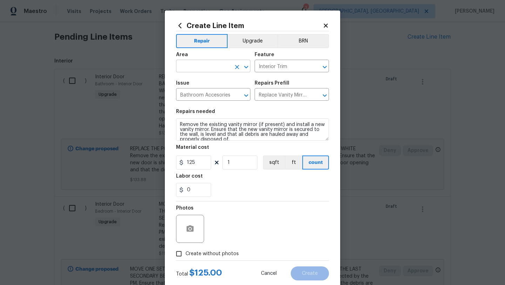
click at [199, 66] on input "text" at bounding box center [203, 66] width 55 height 11
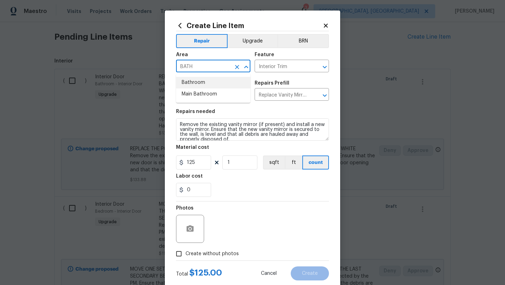
click at [193, 84] on li "Bathroom" at bounding box center [213, 83] width 74 height 12
type input "Bathroom"
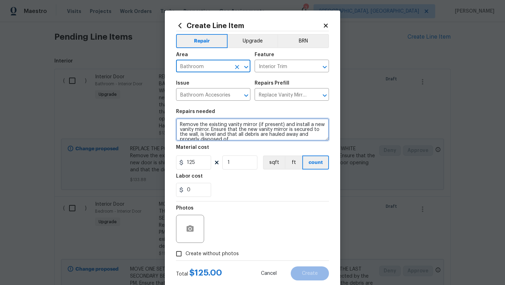
click at [179, 124] on textarea "Remove the existing vanity mirror (if present) and install a new vanity mirror.…" at bounding box center [252, 129] width 153 height 22
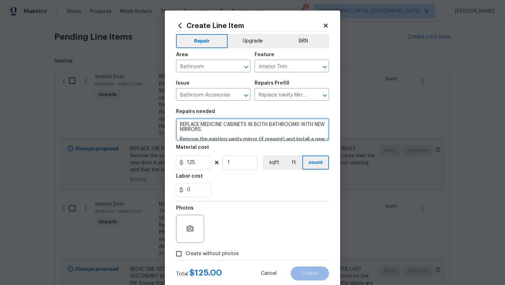
type textarea "REPLACE MEDICINE CABINETS IN BOTH BATHROOMS WITH NEW MIRRORS. Remove the existi…"
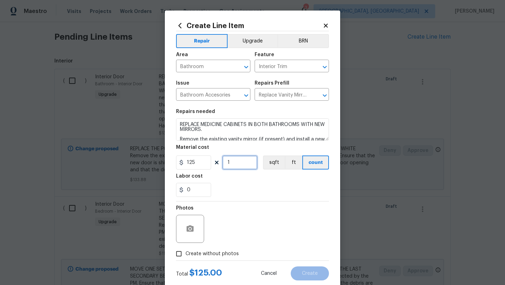
click at [240, 163] on input "1" at bounding box center [239, 162] width 35 height 14
type input "2"
click at [257, 46] on button "Upgrade" at bounding box center [253, 41] width 50 height 14
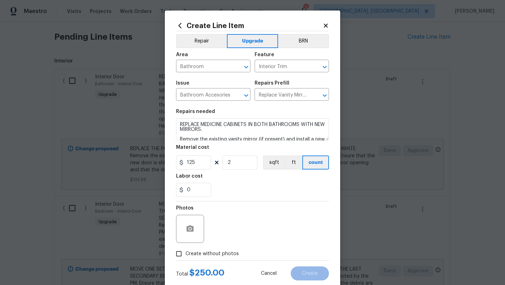
click at [210, 252] on span "Create without photos" at bounding box center [211, 253] width 53 height 7
click at [185, 252] on input "Create without photos" at bounding box center [178, 253] width 13 height 13
checkbox input "true"
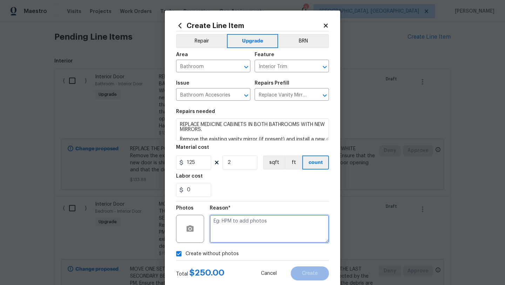
click at [242, 228] on textarea at bounding box center [269, 229] width 119 height 28
type textarea "LATER"
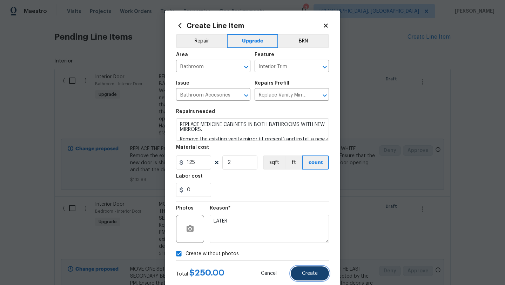
click at [304, 270] on button "Create" at bounding box center [310, 273] width 38 height 14
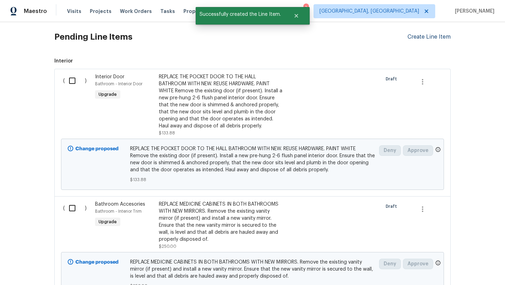
click at [428, 35] on div "Create Line Item" at bounding box center [428, 37] width 43 height 7
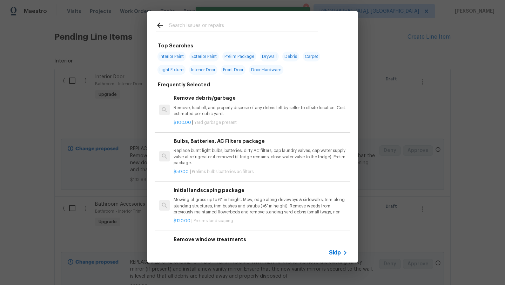
click at [222, 26] on input "text" at bounding box center [243, 26] width 149 height 11
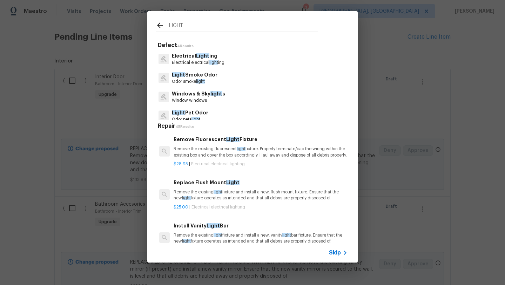
type input "LIGHT"
click at [195, 61] on p "Electrical electrical light ing" at bounding box center [198, 63] width 53 height 6
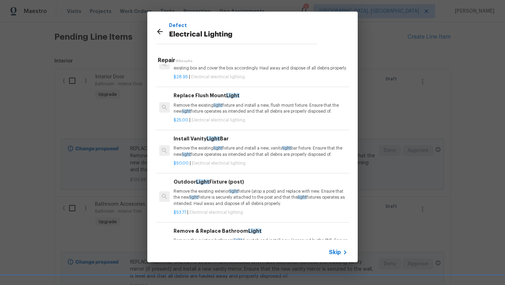
scroll to position [27, 0]
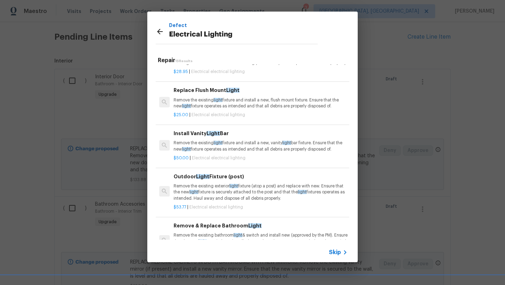
click at [199, 150] on p "Remove the existing light fixture and install a new, vanity light bar fixture. …" at bounding box center [261, 146] width 174 height 12
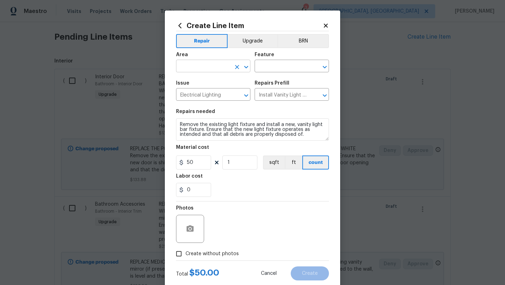
click at [218, 70] on input "text" at bounding box center [203, 66] width 55 height 11
click at [211, 83] on li "Bathroom" at bounding box center [213, 83] width 74 height 12
type input "Bathroom"
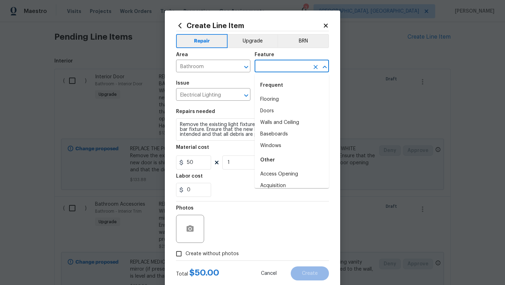
click at [269, 63] on input "text" at bounding box center [282, 66] width 55 height 11
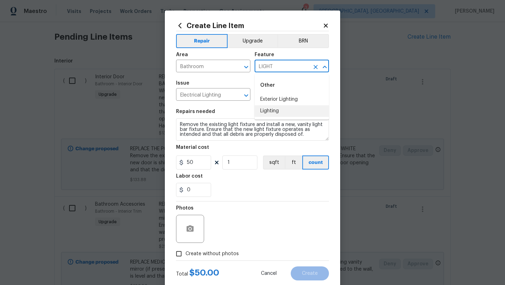
click at [266, 111] on li "Lighting" at bounding box center [292, 111] width 74 height 12
type input "Lighting"
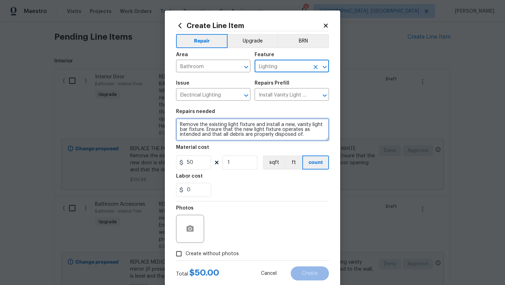
click at [178, 121] on textarea "Remove the existing light fixture and install a new, vanity light bar fixture. …" at bounding box center [252, 129] width 153 height 22
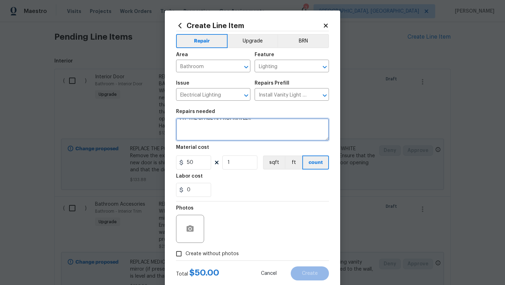
scroll to position [21, 0]
click at [235, 123] on textarea "REPLACE THE BATHROOM VANITY LIGHT FIXTURES WITH NEW BRUSHED NICKEL WITH SHADES …" at bounding box center [252, 129] width 153 height 22
paste textarea "https://www.homedepot.com/p/Hampton-Bay-Truitt-23-25-in-3-Light-Brushed-Nickel-…"
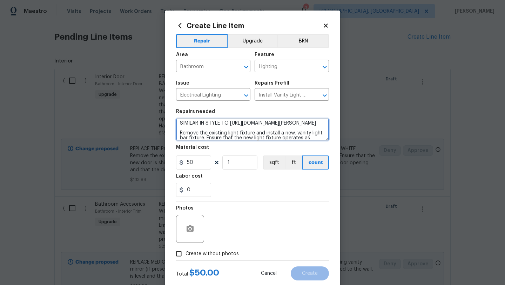
scroll to position [31, 0]
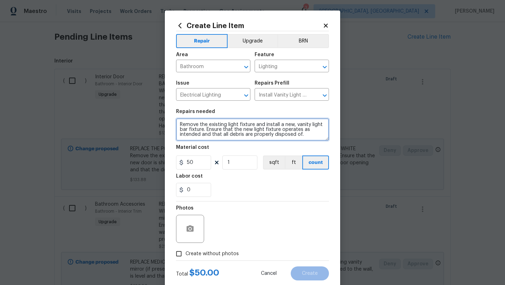
type textarea "REPLACE THE BATHROOM VANITY LIGHT FIXTURES WITH NEW BRUSHED NICKEL WITH SHADES …"
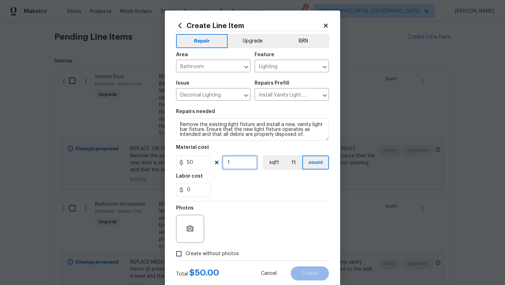
click at [242, 161] on input "1" at bounding box center [239, 162] width 35 height 14
click at [193, 163] on input "50" at bounding box center [193, 162] width 35 height 14
type input "150"
click at [239, 163] on input "1" at bounding box center [239, 162] width 35 height 14
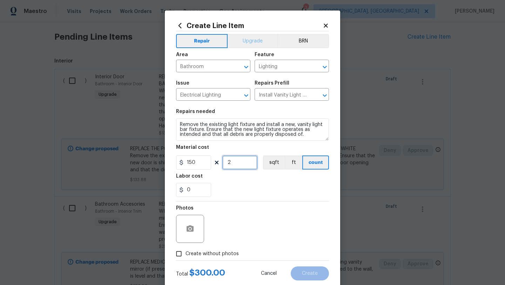
type input "2"
click at [255, 40] on button "Upgrade" at bounding box center [253, 41] width 50 height 14
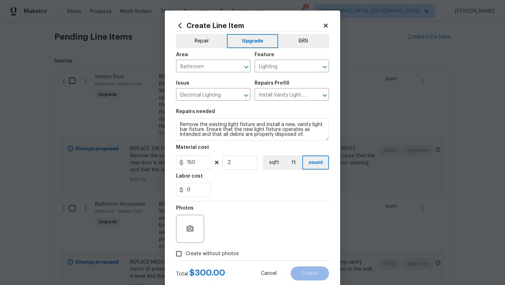
click at [216, 257] on span "Create without photos" at bounding box center [211, 253] width 53 height 7
click at [185, 257] on input "Create without photos" at bounding box center [178, 253] width 13 height 13
checkbox input "true"
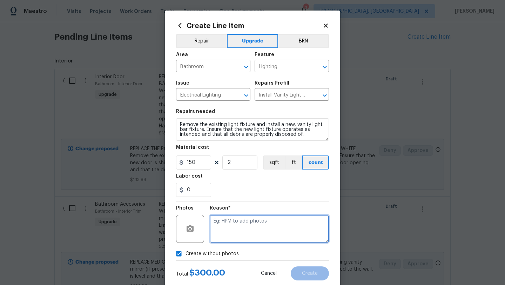
click at [238, 227] on textarea at bounding box center [269, 229] width 119 height 28
type textarea "LATER"
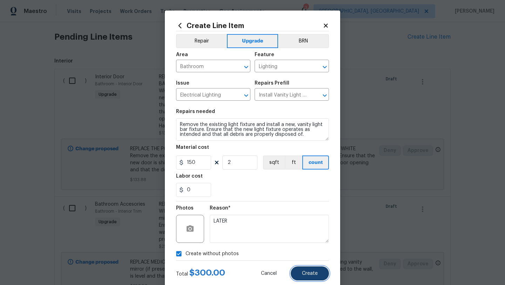
click at [306, 270] on button "Create" at bounding box center [310, 273] width 38 height 14
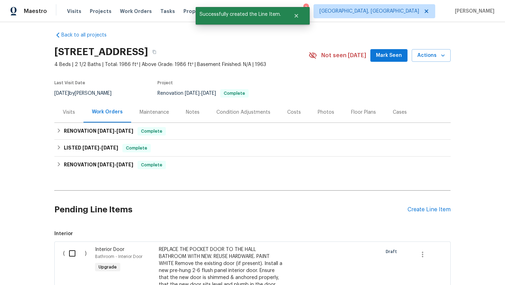
scroll to position [177, 0]
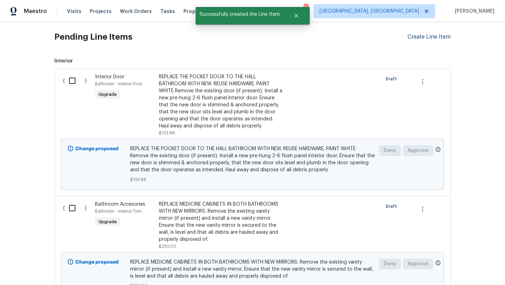
click at [421, 37] on div "Create Line Item" at bounding box center [428, 37] width 43 height 7
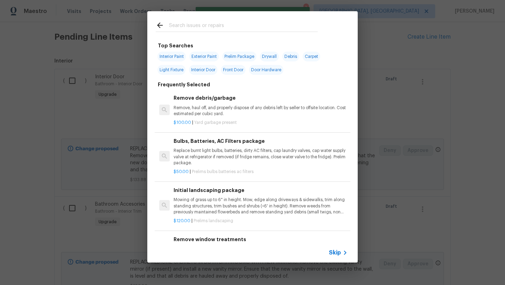
click at [189, 25] on input "text" at bounding box center [243, 26] width 149 height 11
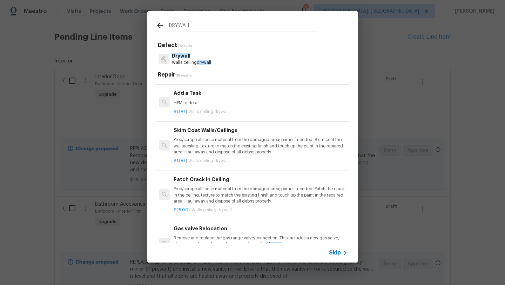
scroll to position [222, 0]
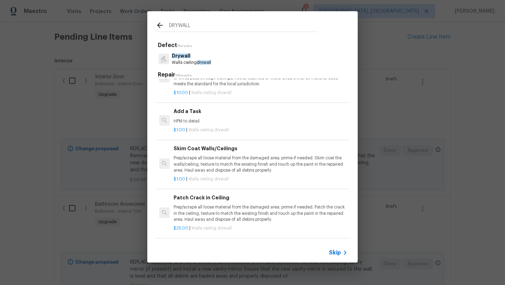
type input "DRYWALL"
click at [194, 122] on p "HPM to detail" at bounding box center [261, 121] width 174 height 6
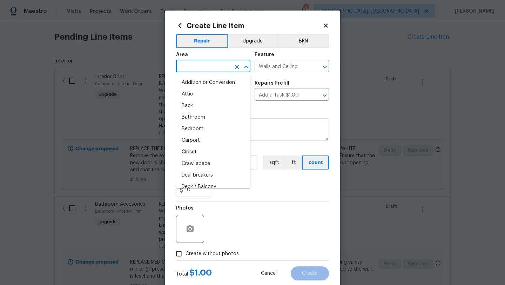
click at [212, 64] on input "text" at bounding box center [203, 66] width 55 height 11
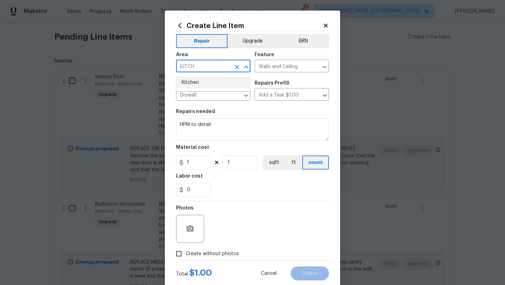
click at [201, 81] on li "Kitchen" at bounding box center [213, 83] width 74 height 12
type input "Kitchen"
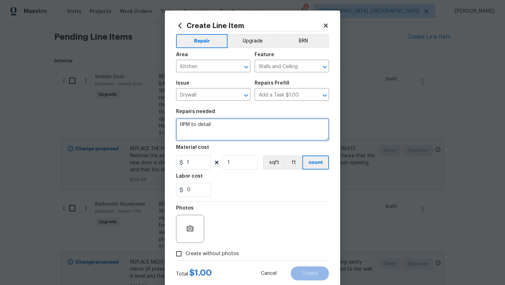
click at [224, 124] on textarea "HPM to detail" at bounding box center [252, 129] width 153 height 22
type textarea "H"
type textarea "REMOVE CABINET ATTACHED TO WALL BY BACK DOOR. MAKE ANY NECESSARY PATCHES TO WAL…"
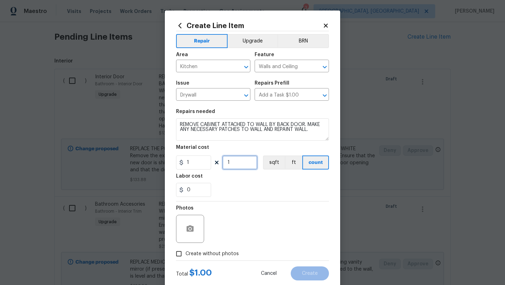
click at [238, 162] on input "1" at bounding box center [239, 162] width 35 height 14
type input "150"
click at [206, 252] on span "Create without photos" at bounding box center [211, 253] width 53 height 7
click at [185, 252] on input "Create without photos" at bounding box center [178, 253] width 13 height 13
checkbox input "true"
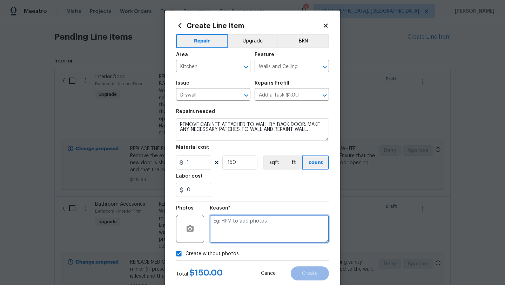
click at [235, 232] on textarea at bounding box center [269, 229] width 119 height 28
type textarea "LATER"
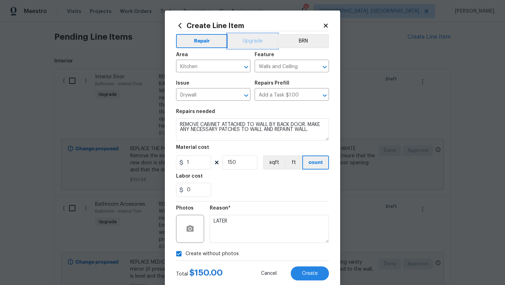
click at [248, 41] on button "Upgrade" at bounding box center [253, 41] width 50 height 14
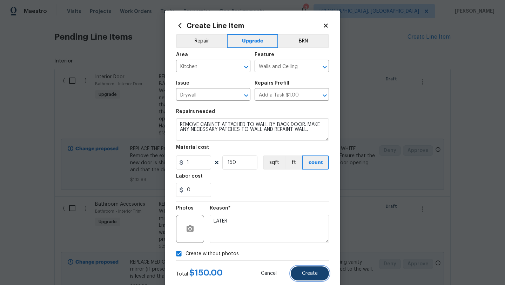
click at [305, 272] on span "Create" at bounding box center [310, 273] width 16 height 5
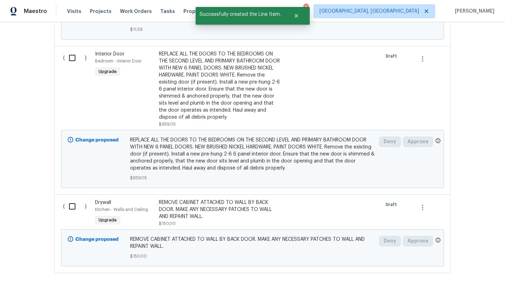
scroll to position [753, 0]
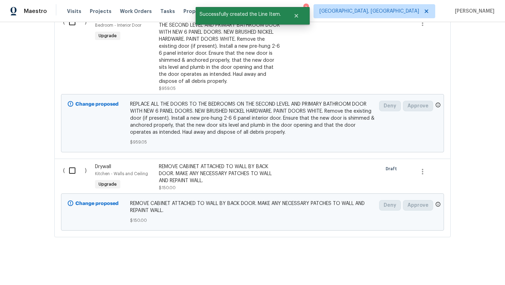
click at [73, 171] on input "checkbox" at bounding box center [75, 170] width 20 height 15
checkbox input "true"
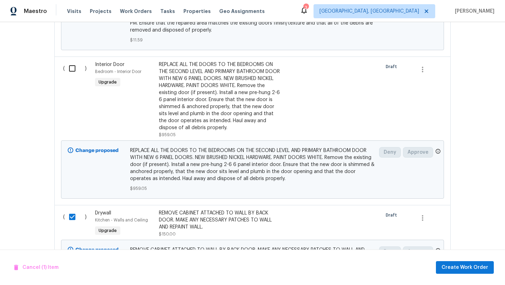
scroll to position [620, 0]
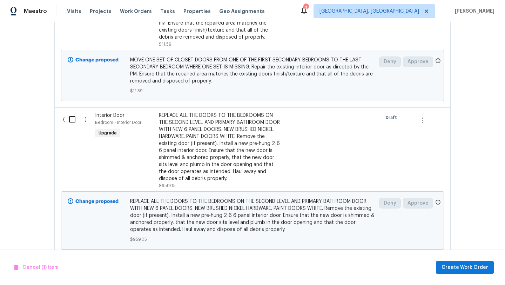
click at [73, 127] on input "checkbox" at bounding box center [75, 119] width 20 height 15
checkbox input "true"
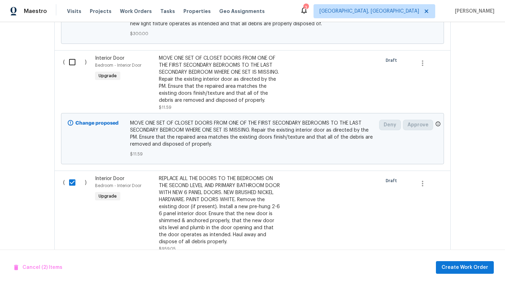
scroll to position [520, 0]
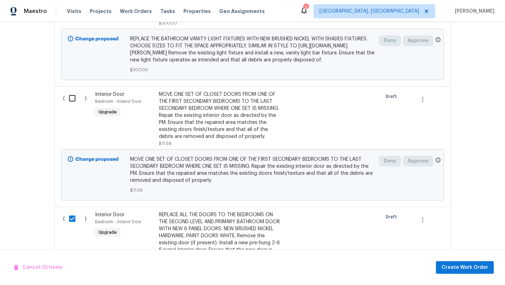
click at [74, 106] on input "checkbox" at bounding box center [75, 98] width 20 height 15
checkbox input "true"
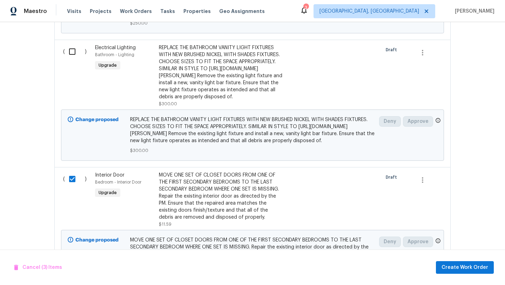
scroll to position [415, 0]
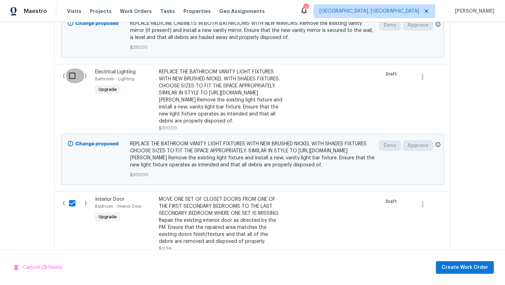
click at [72, 76] on input "checkbox" at bounding box center [75, 75] width 20 height 15
checkbox input "true"
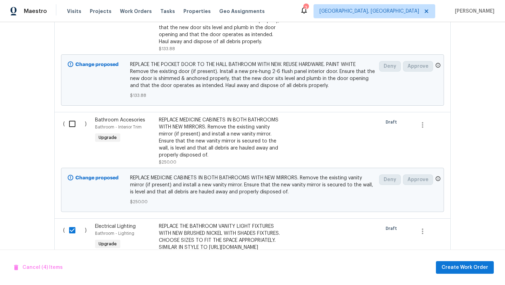
scroll to position [259, 0]
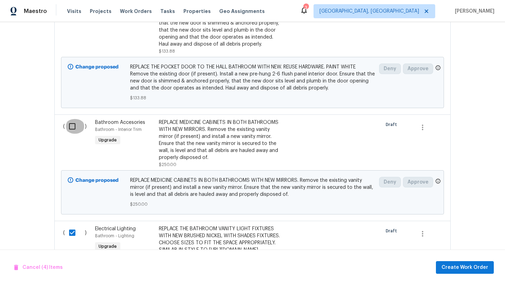
click at [72, 127] on input "checkbox" at bounding box center [75, 126] width 20 height 15
checkbox input "true"
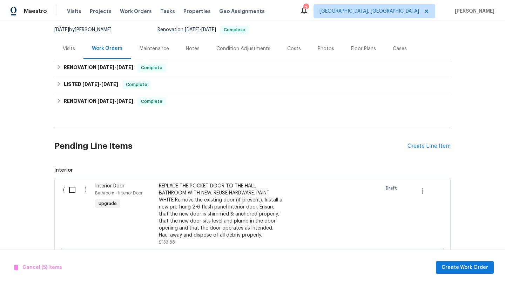
scroll to position [63, 0]
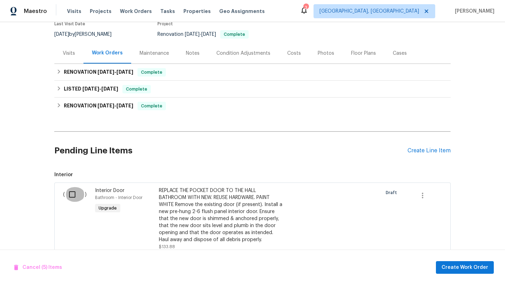
click at [72, 195] on input "checkbox" at bounding box center [75, 194] width 20 height 15
click at [453, 268] on span "Create Work Order" at bounding box center [464, 267] width 47 height 9
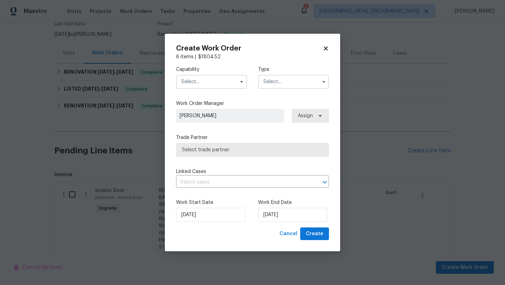
checkbox input "false"
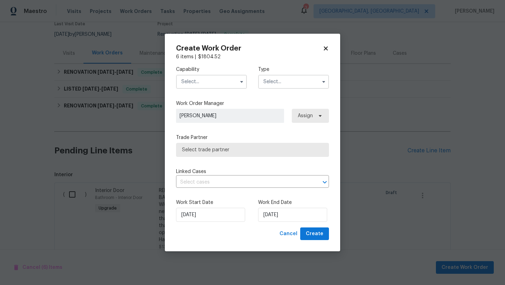
checkbox input "false"
click at [214, 82] on input "text" at bounding box center [211, 82] width 71 height 14
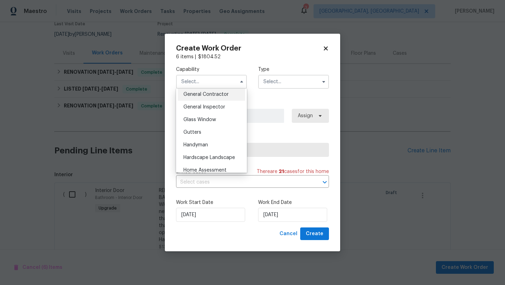
scroll to position [356, 0]
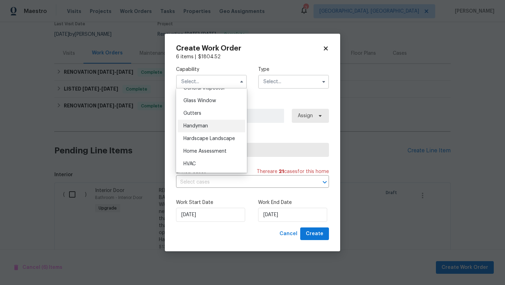
click at [197, 129] on div "Handyman" at bounding box center [211, 126] width 67 height 13
type input "Handyman"
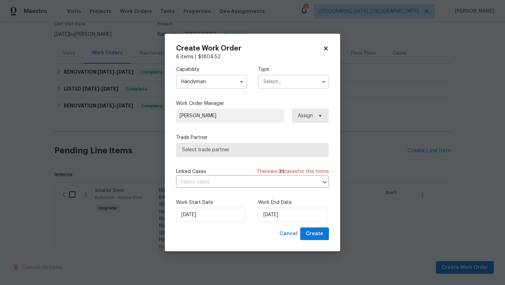
click at [279, 77] on input "text" at bounding box center [293, 82] width 71 height 14
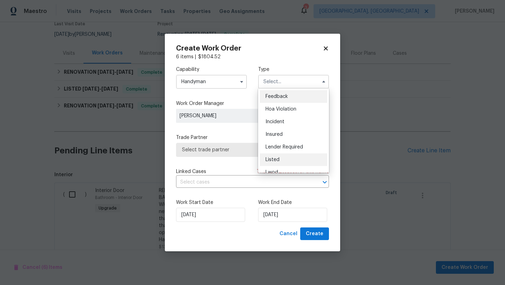
click at [274, 161] on span "Listed" at bounding box center [272, 159] width 14 height 5
type input "Listed"
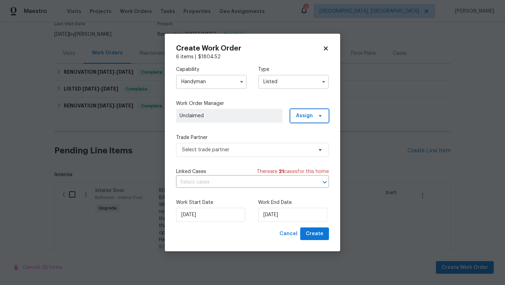
click at [296, 119] on span "Assign" at bounding box center [309, 116] width 39 height 14
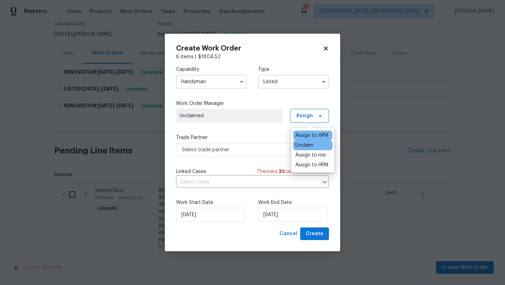
click at [303, 136] on div "Assign to HPM" at bounding box center [311, 135] width 33 height 7
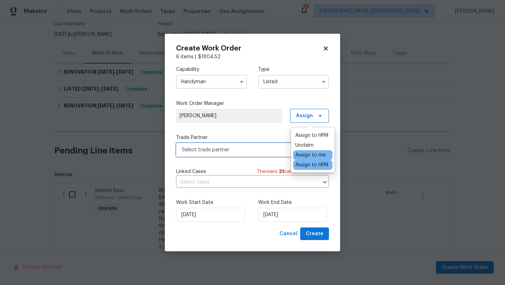
click at [254, 149] on span "Select trade partner" at bounding box center [247, 149] width 131 height 7
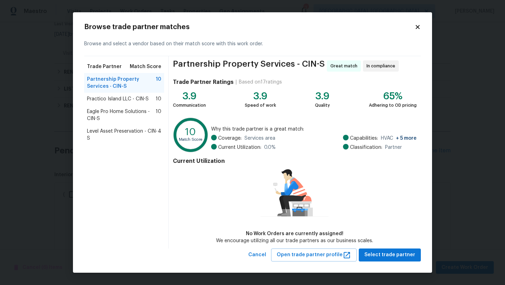
click at [114, 113] on span "Eagle Pro Home Solutions - CIN-S" at bounding box center [121, 115] width 69 height 14
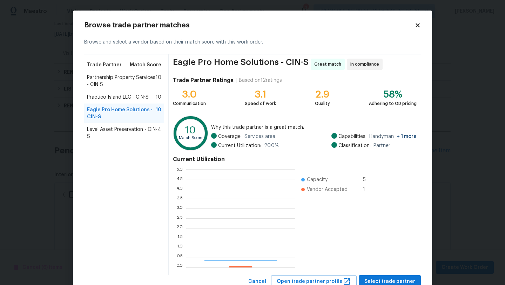
scroll to position [98, 109]
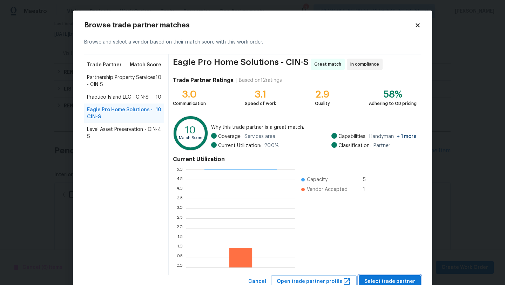
click at [382, 284] on span "Select trade partner" at bounding box center [389, 281] width 51 height 9
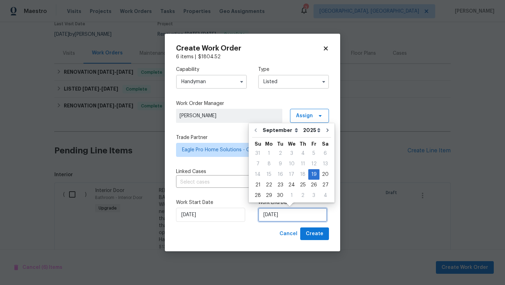
click at [303, 212] on input "[DATE]" at bounding box center [292, 215] width 69 height 14
click at [279, 183] on div "23" at bounding box center [280, 185] width 11 height 10
type input "[DATE]"
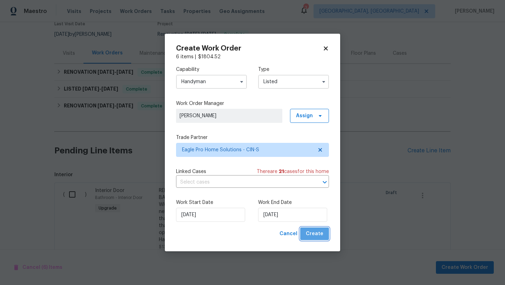
click at [318, 236] on span "Create" at bounding box center [315, 233] width 18 height 9
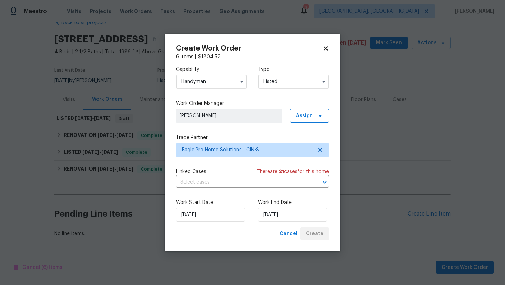
scroll to position [17, 0]
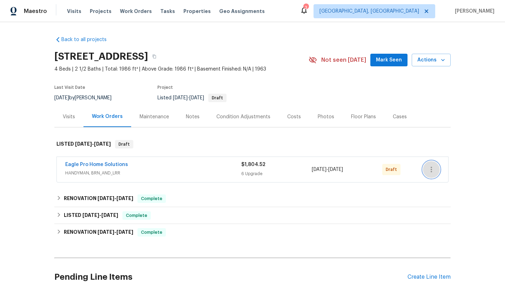
click at [436, 171] on button "button" at bounding box center [431, 169] width 17 height 17
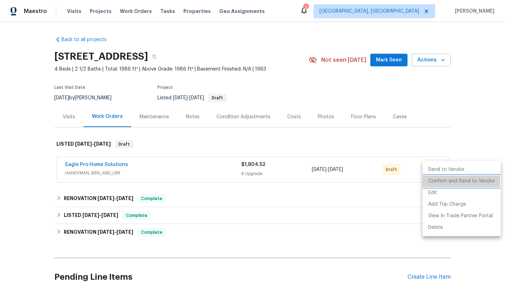
click at [442, 180] on li "Confirm and Send to Vendor" at bounding box center [461, 181] width 78 height 12
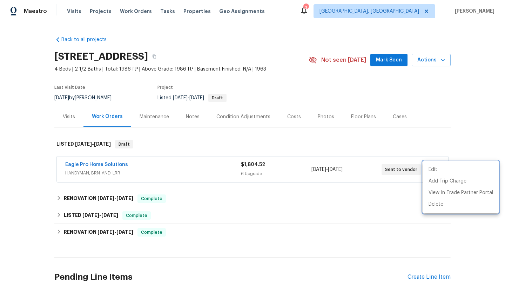
click at [374, 144] on div at bounding box center [252, 142] width 505 height 285
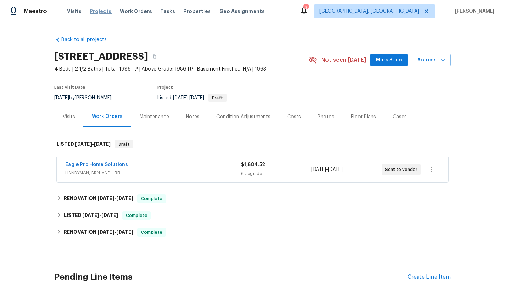
click at [92, 13] on span "Projects" at bounding box center [101, 11] width 22 height 7
